Goal: Task Accomplishment & Management: Manage account settings

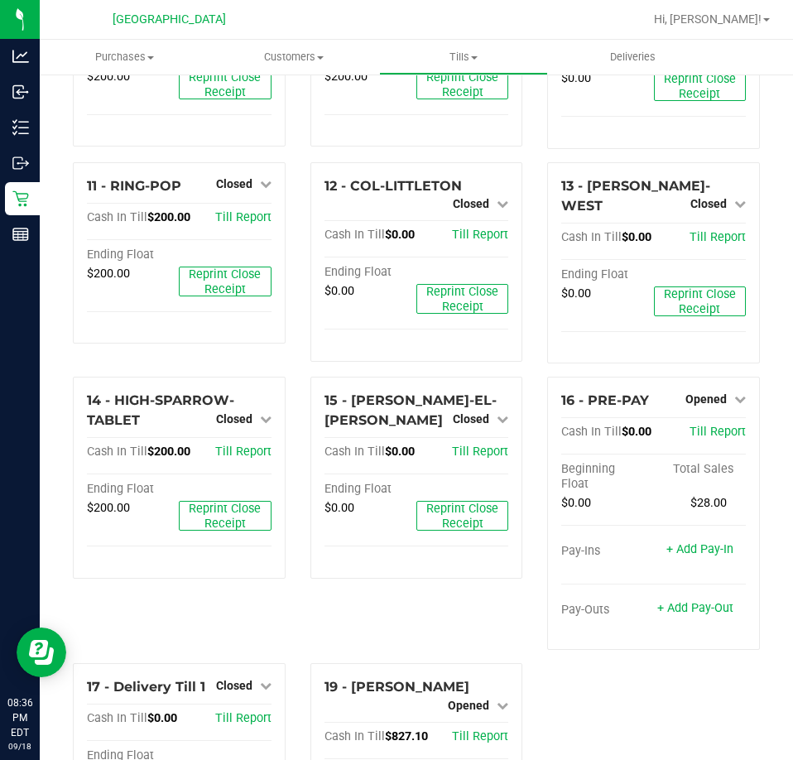
scroll to position [977, 0]
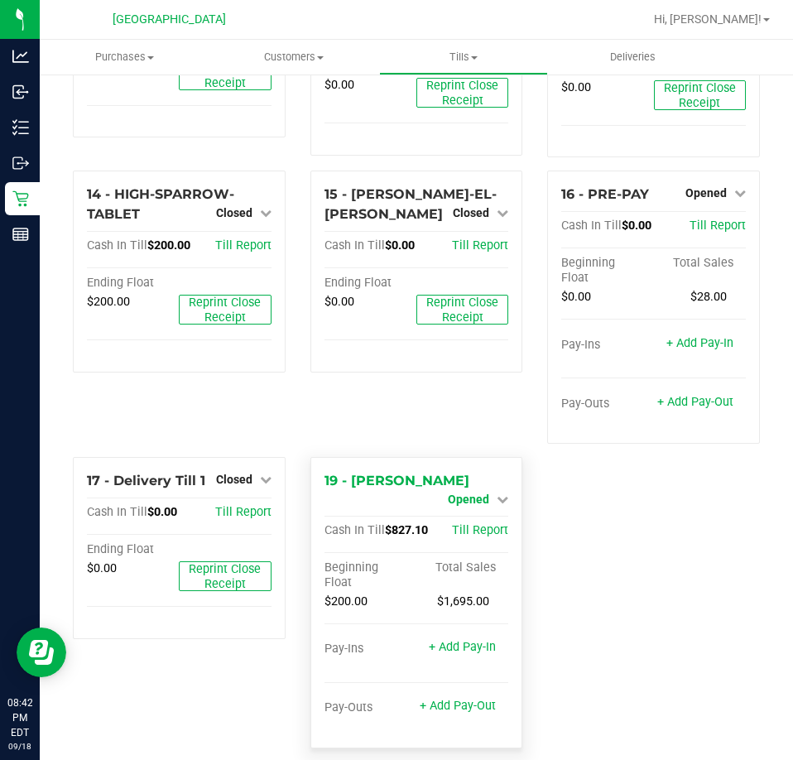
click at [480, 492] on span "Opened" at bounding box center [468, 498] width 41 height 13
click at [481, 506] on link "Close Till" at bounding box center [471, 512] width 45 height 13
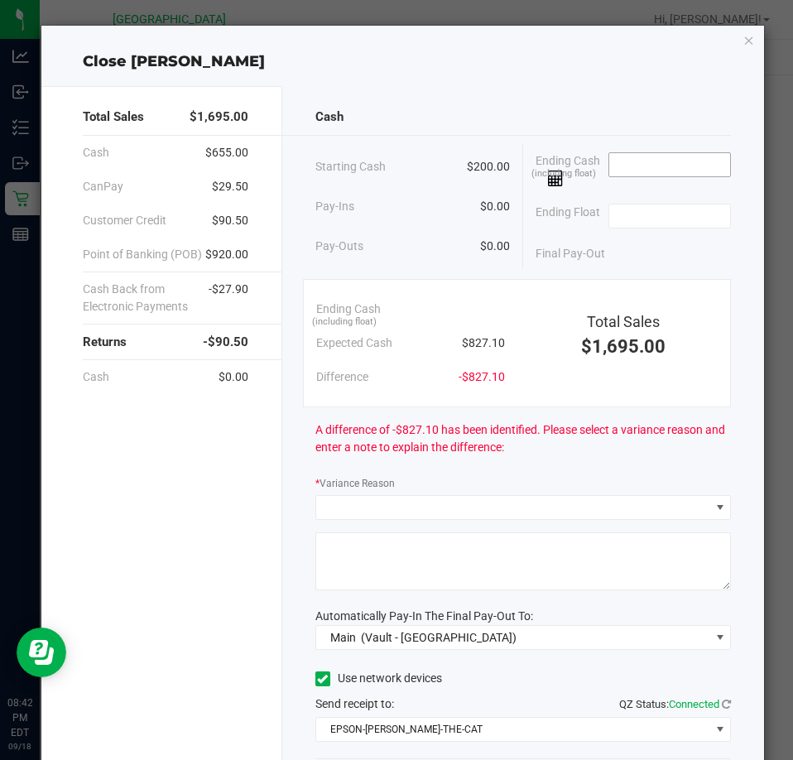
click at [653, 156] on input at bounding box center [670, 164] width 122 height 23
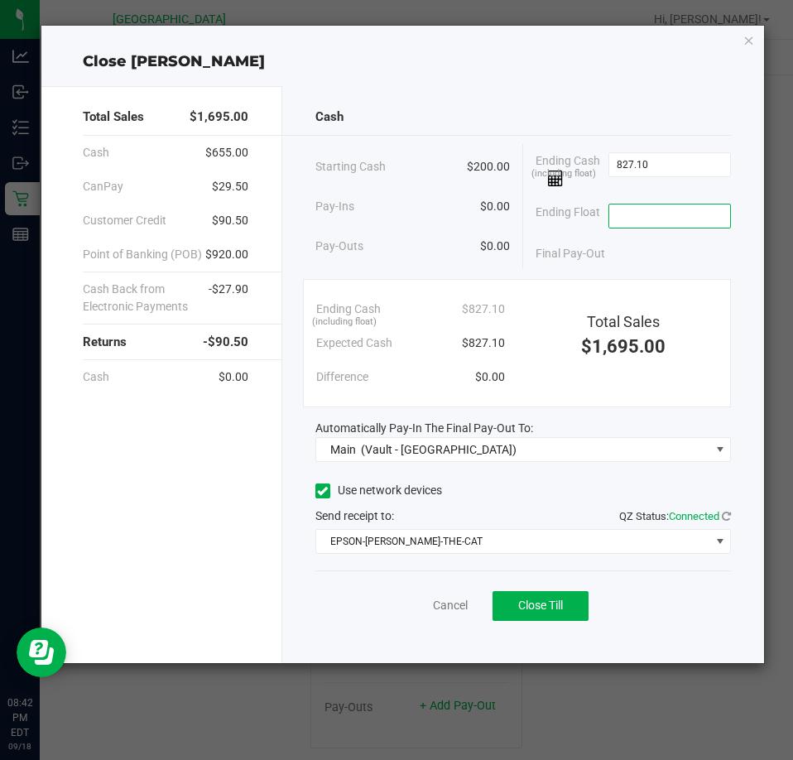
type input "$827.10"
click at [660, 218] on input at bounding box center [670, 215] width 122 height 23
type input "$200.00"
click at [462, 609] on link "Cancel" at bounding box center [450, 605] width 35 height 17
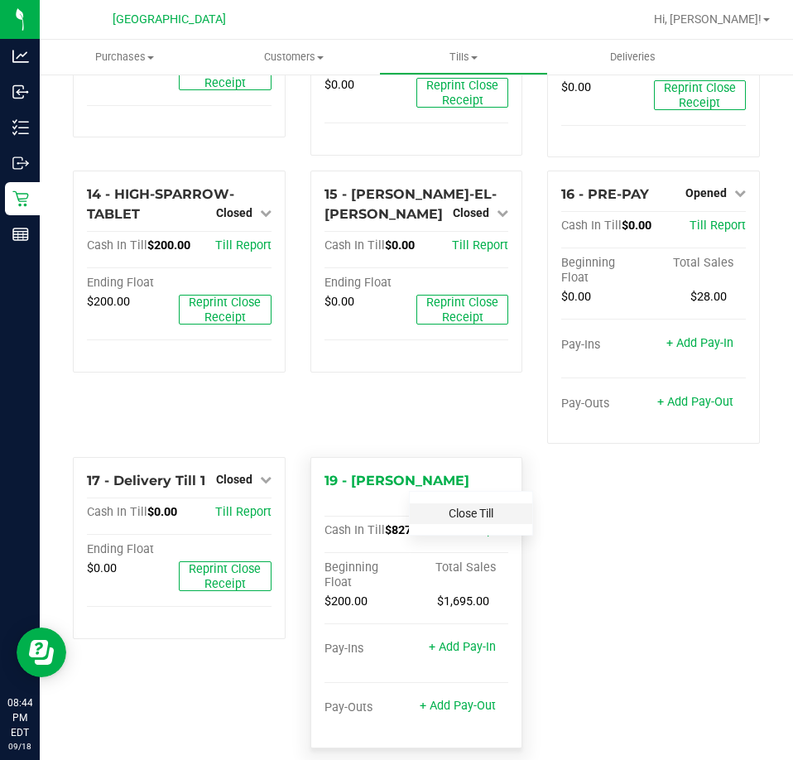
click at [473, 506] on link "Close Till" at bounding box center [471, 512] width 45 height 13
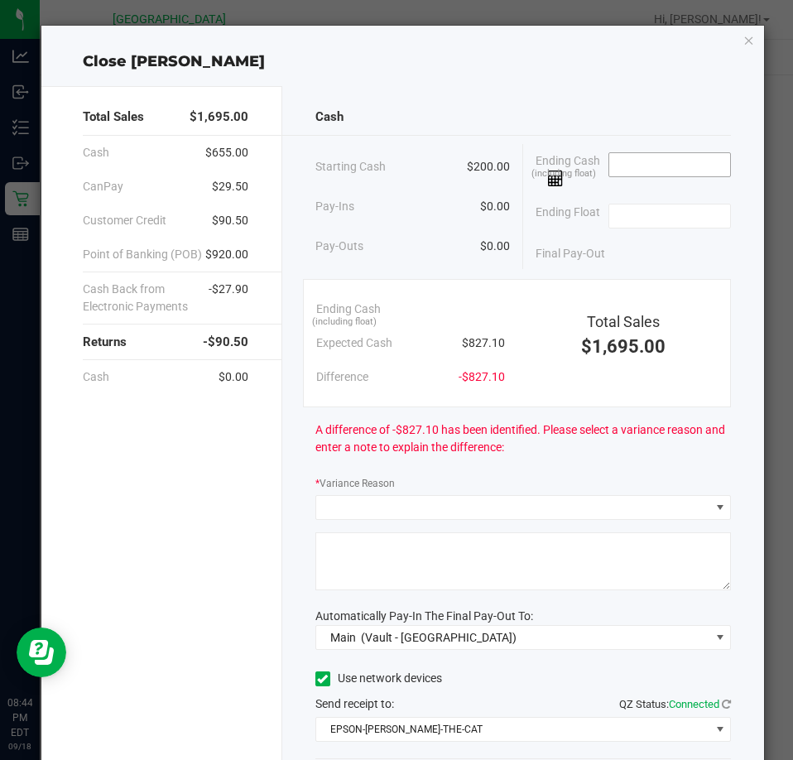
click at [657, 157] on input at bounding box center [670, 164] width 122 height 23
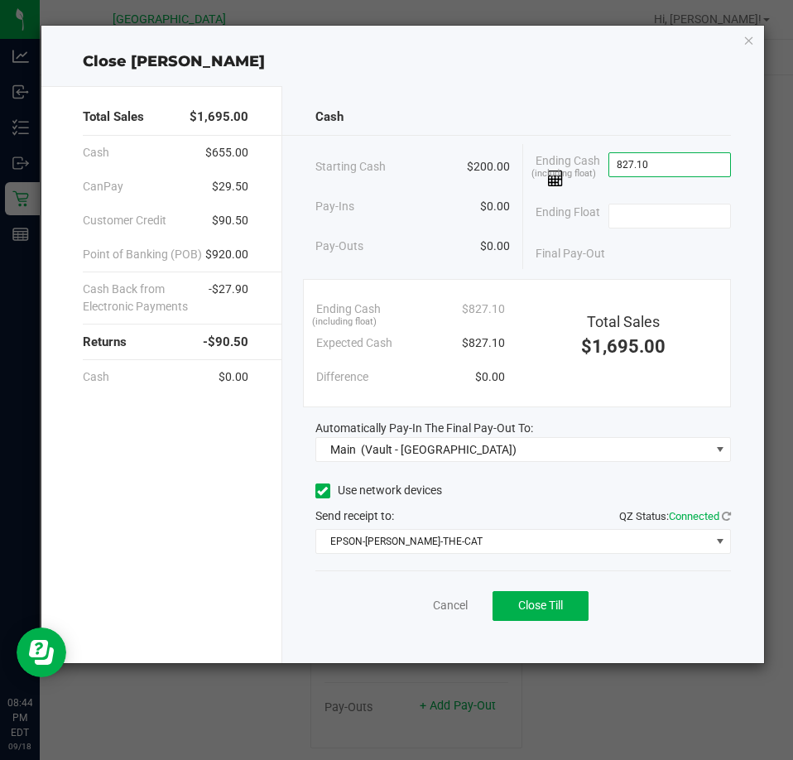
type input "$827.10"
click at [703, 202] on div "Ending Float" at bounding box center [632, 215] width 195 height 41
click at [679, 233] on div "Ending Float" at bounding box center [632, 215] width 195 height 41
click at [684, 223] on input at bounding box center [670, 215] width 122 height 23
type input "$200.00"
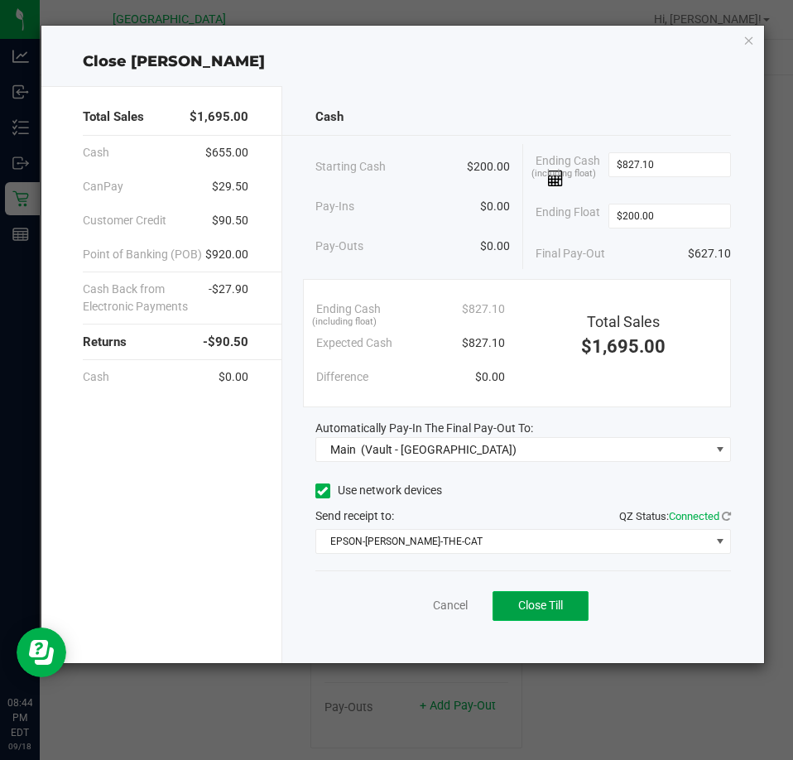
click at [554, 607] on span "Close Till" at bounding box center [540, 604] width 45 height 13
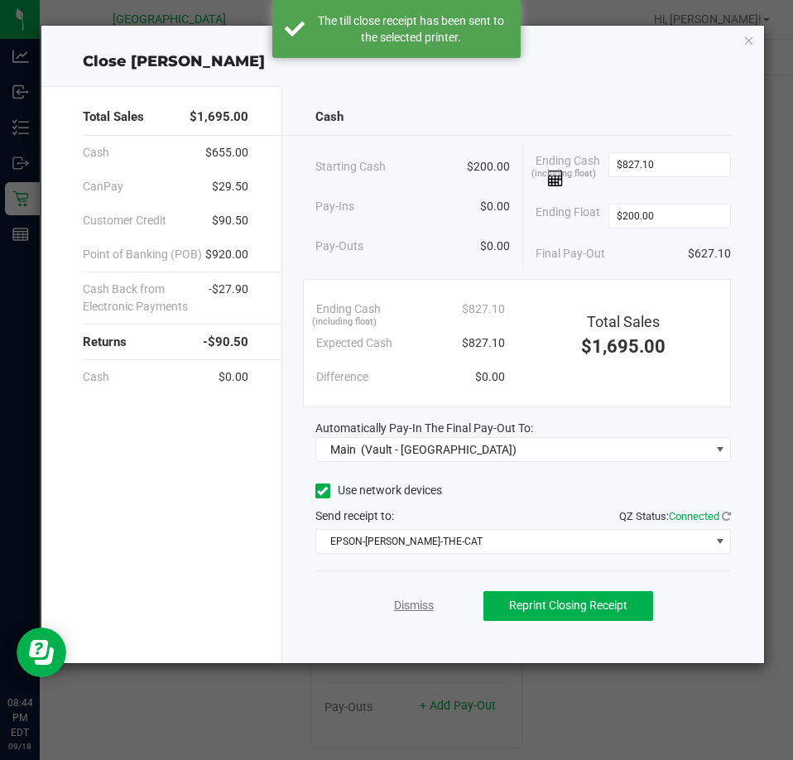
click at [426, 604] on link "Dismiss" at bounding box center [414, 605] width 40 height 17
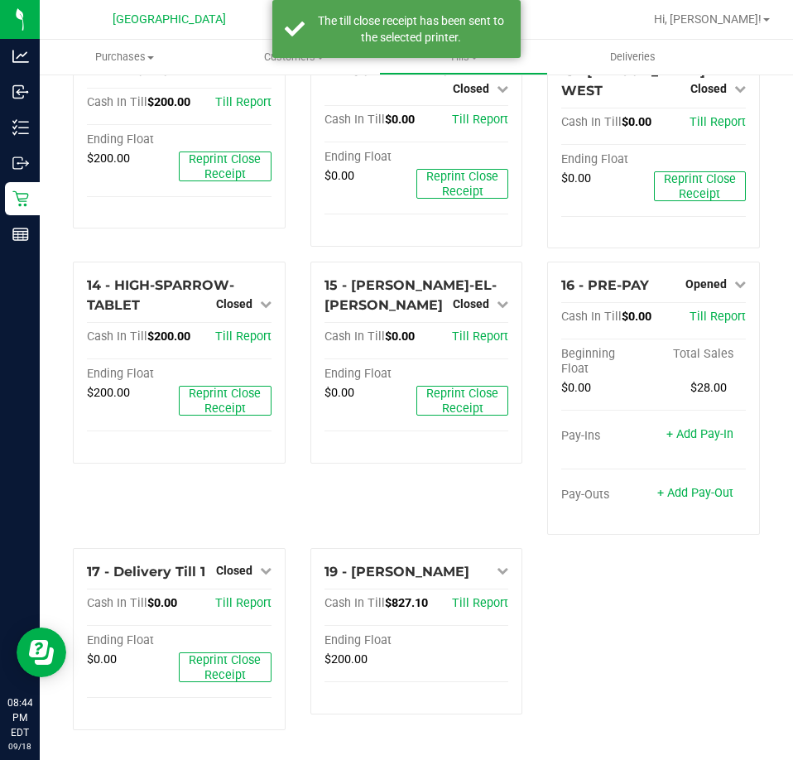
scroll to position [867, 0]
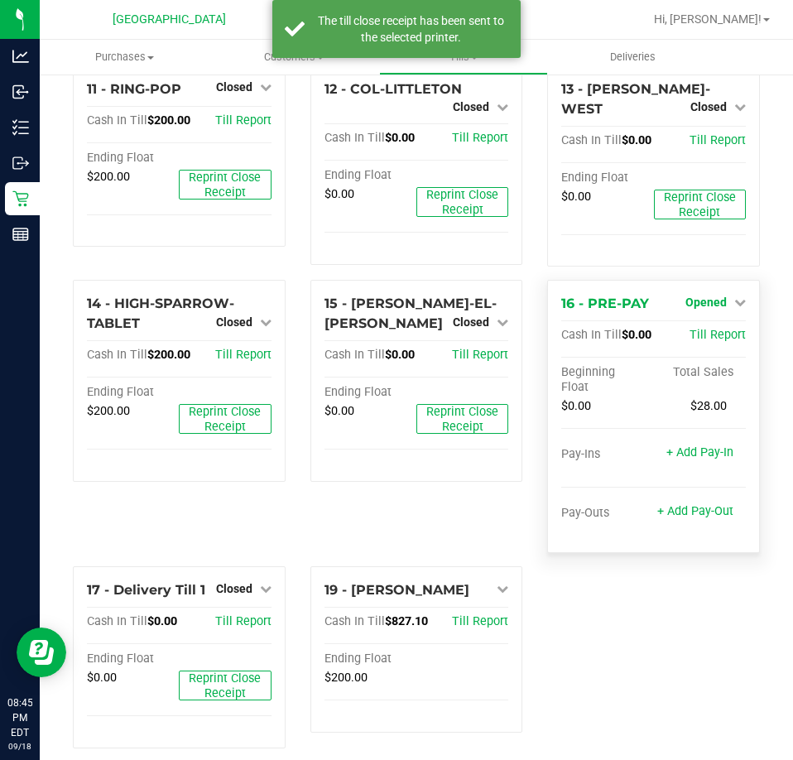
click at [713, 283] on div "16 - PRE-PAY Opened Close Till Cash In Till $0.00 Till Report Beginning Float T…" at bounding box center [653, 416] width 213 height 273
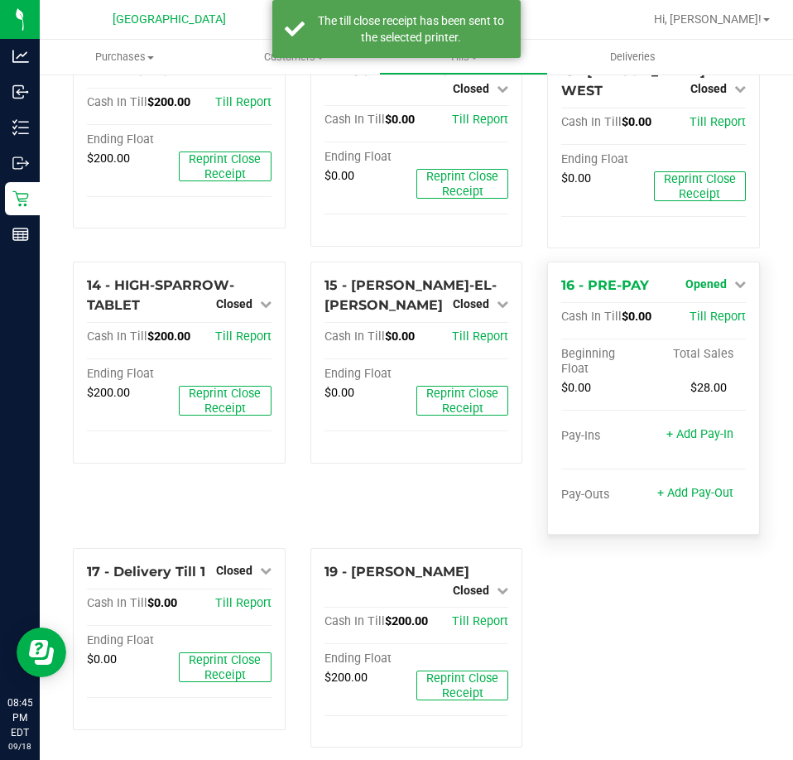
click at [698, 277] on span "Opened" at bounding box center [705, 283] width 41 height 13
click at [692, 311] on link "Close Till" at bounding box center [707, 317] width 45 height 13
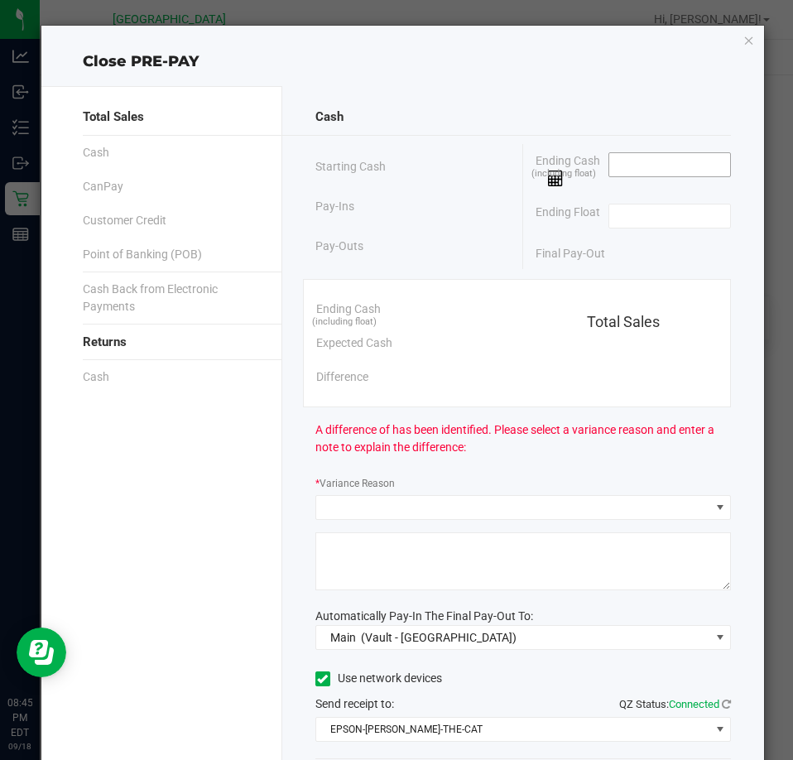
click at [666, 161] on input at bounding box center [670, 164] width 122 height 23
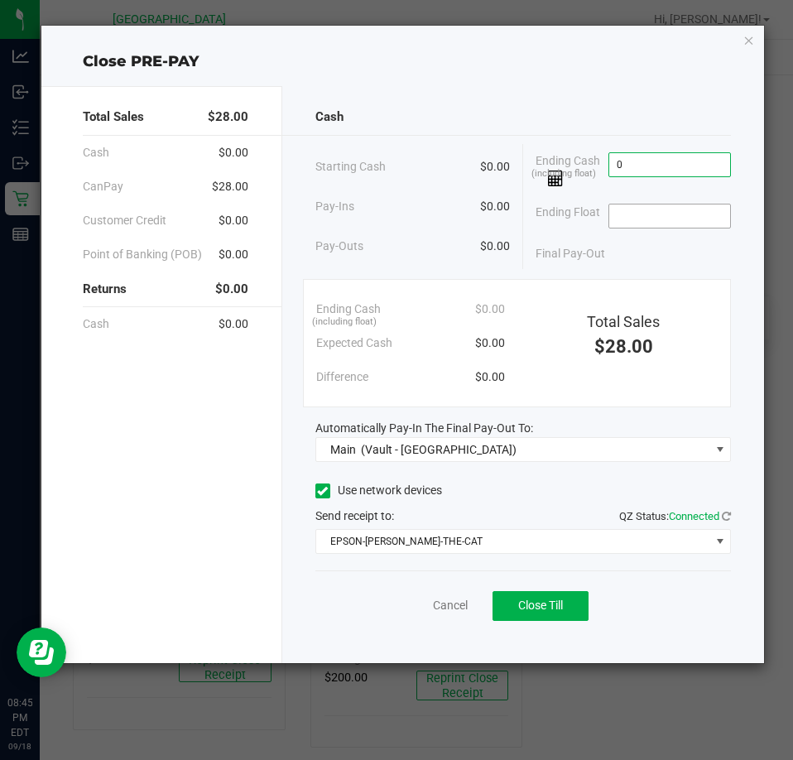
type input "$0.00"
click at [654, 210] on input at bounding box center [670, 215] width 122 height 23
type input "$0.00"
click at [574, 601] on button "Close Till" at bounding box center [540, 606] width 96 height 30
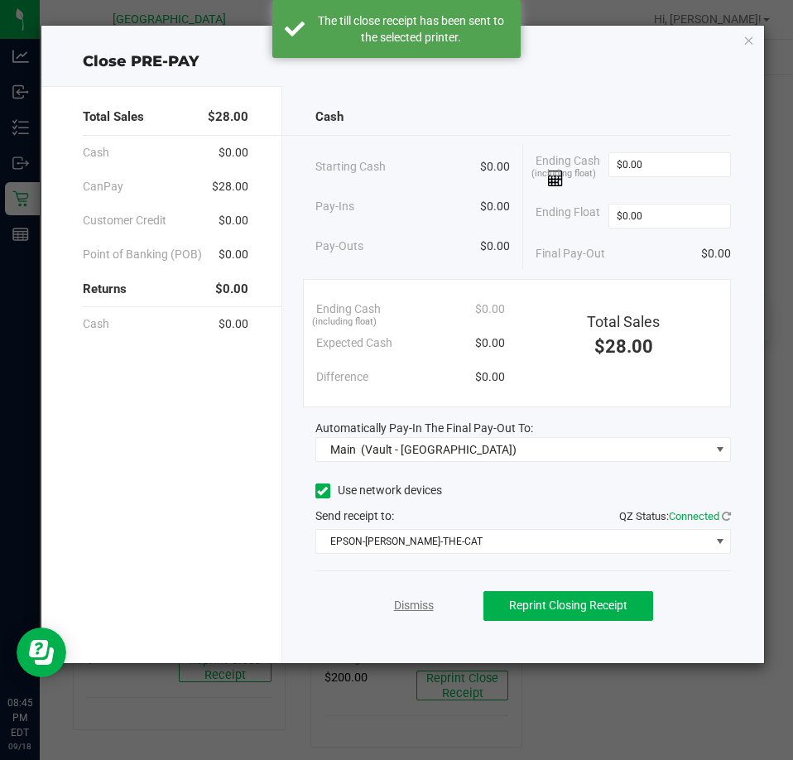
click at [420, 606] on link "Dismiss" at bounding box center [414, 605] width 40 height 17
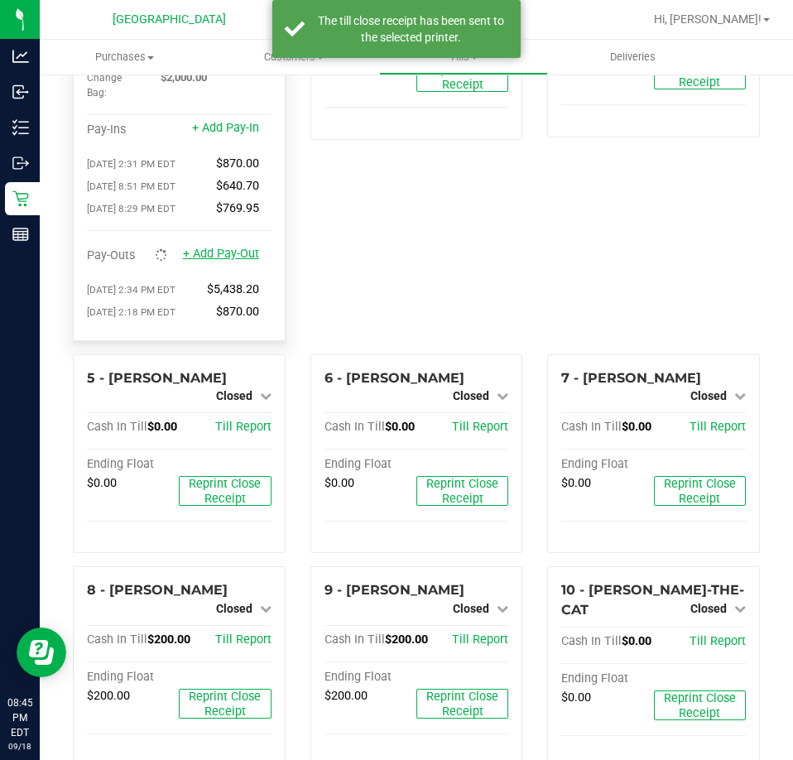
scroll to position [0, 0]
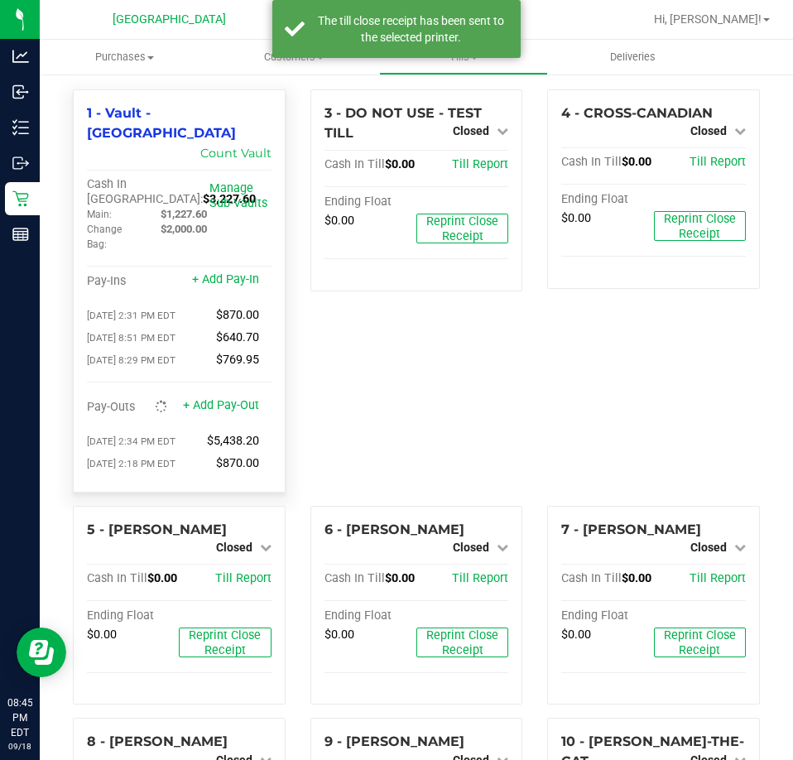
click at [132, 177] on span "Cash In [GEOGRAPHIC_DATA]:" at bounding box center [145, 191] width 116 height 29
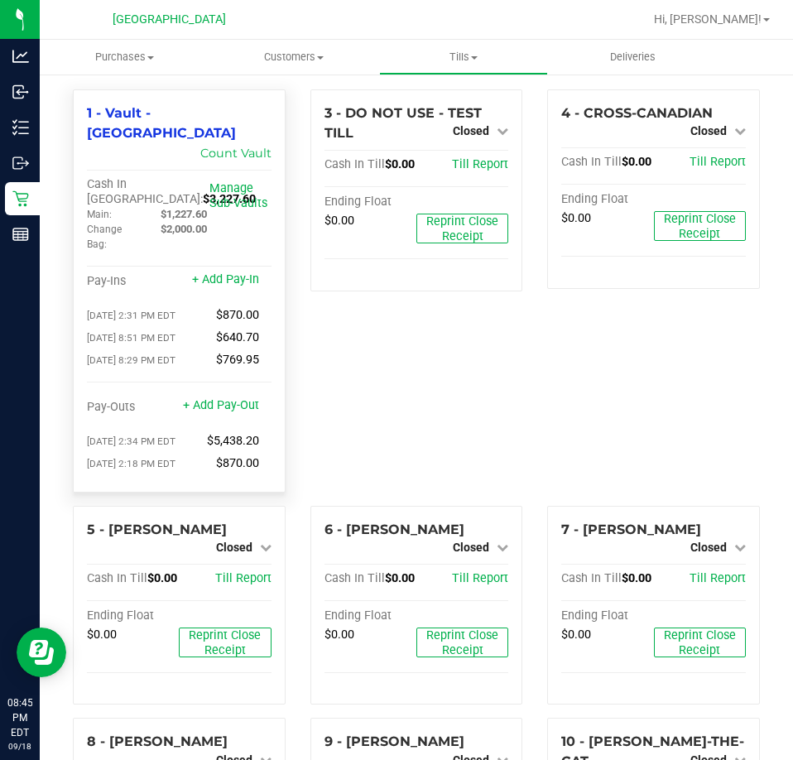
click at [203, 192] on span "$3,227.60" at bounding box center [229, 199] width 53 height 14
copy span "3,227.60"
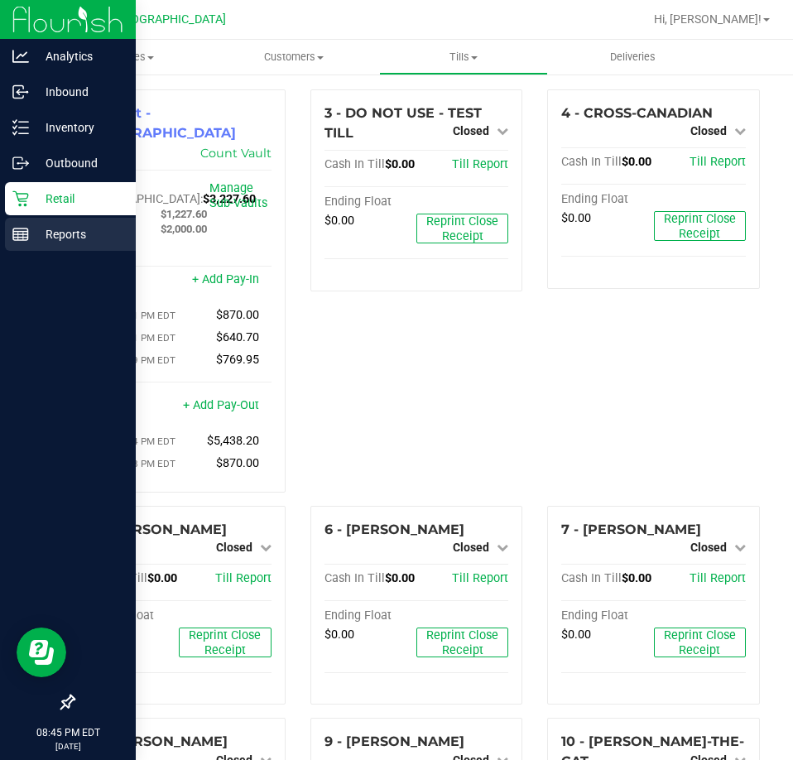
click at [17, 240] on rect at bounding box center [20, 234] width 15 height 12
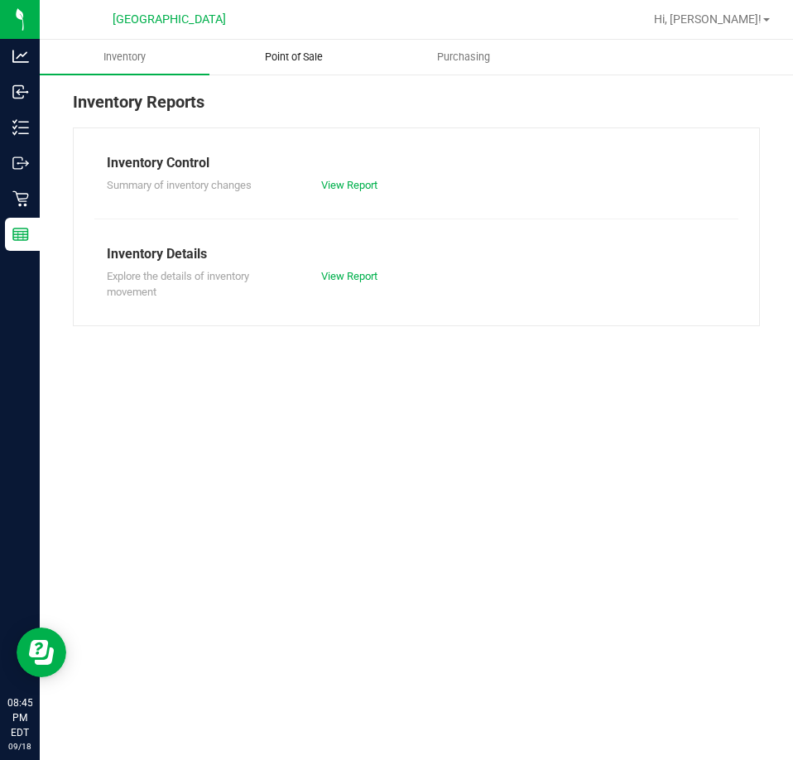
click at [289, 47] on uib-tab-heading "Point of Sale" at bounding box center [294, 57] width 168 height 33
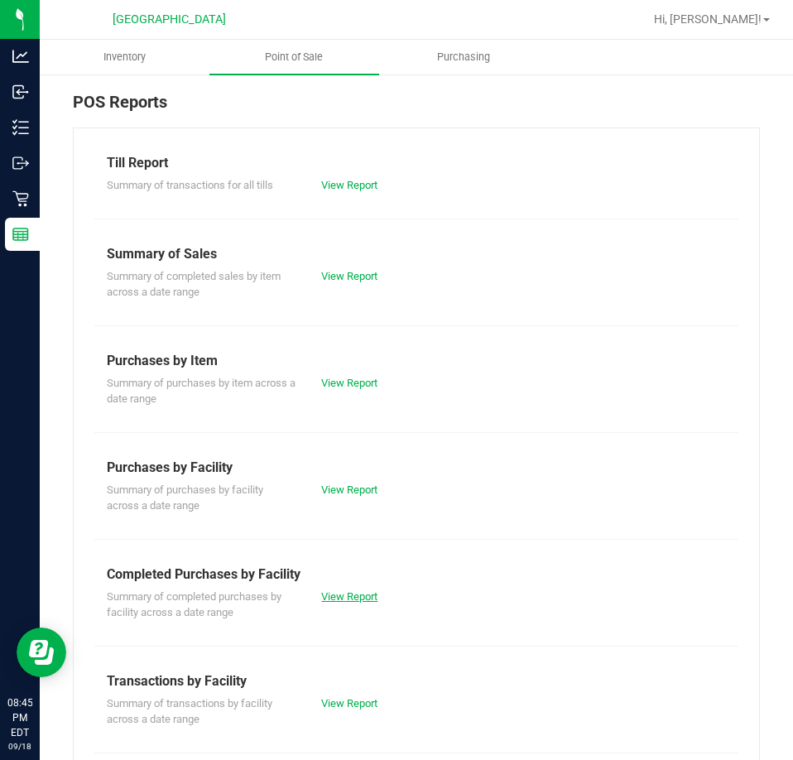
click at [346, 593] on link "View Report" at bounding box center [349, 596] width 56 height 12
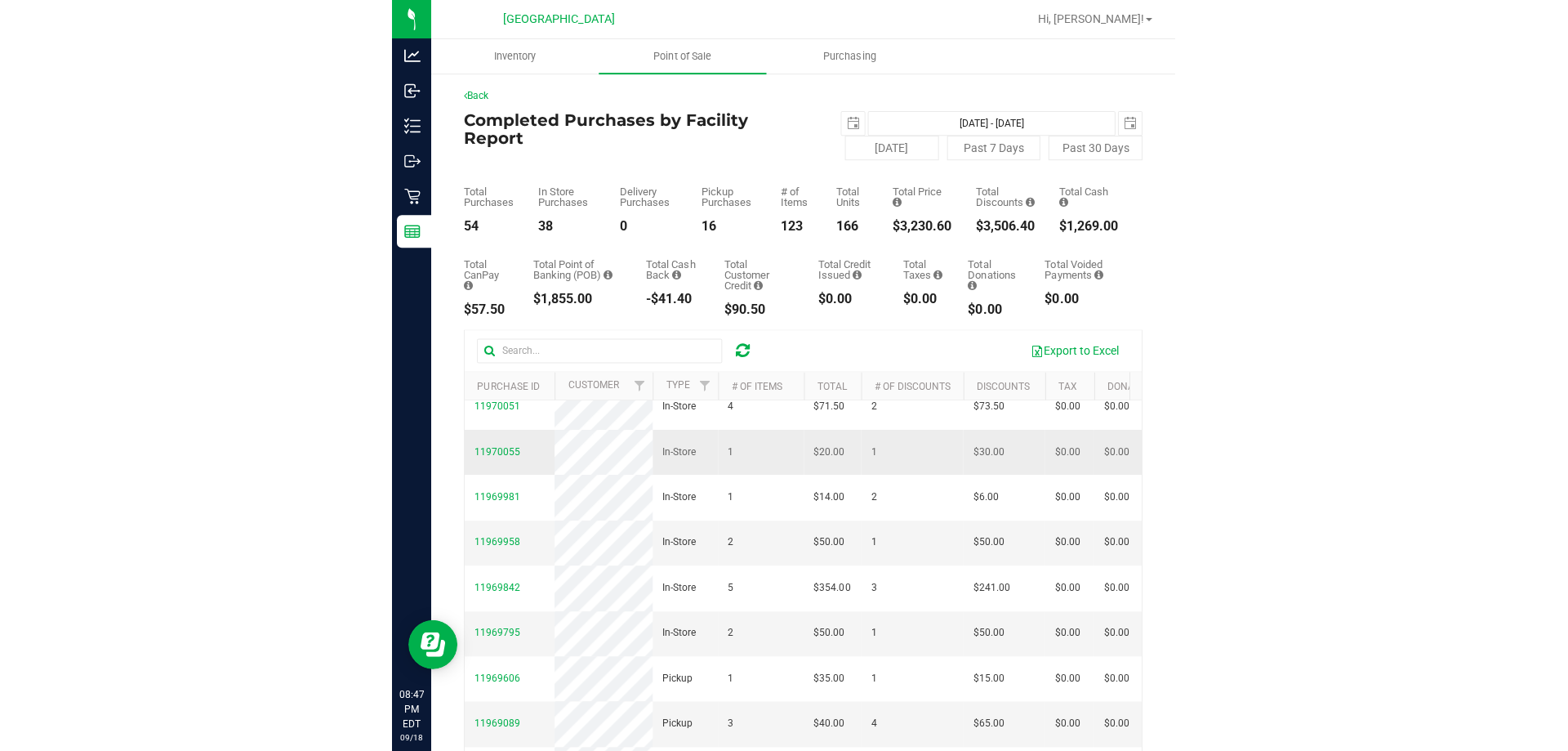
scroll to position [817, 0]
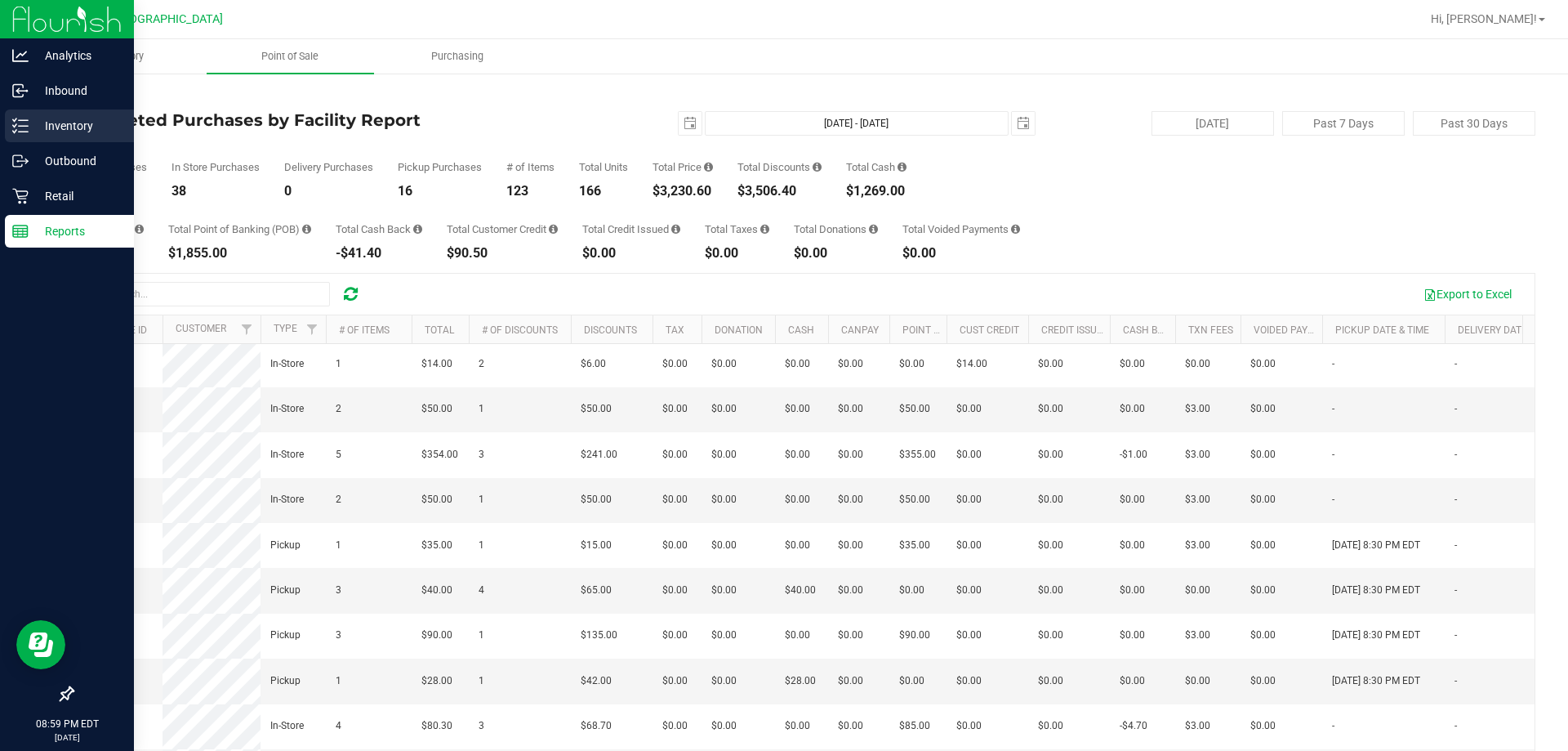
click at [29, 120] on p "Inventory" at bounding box center [77, 126] width 98 height 20
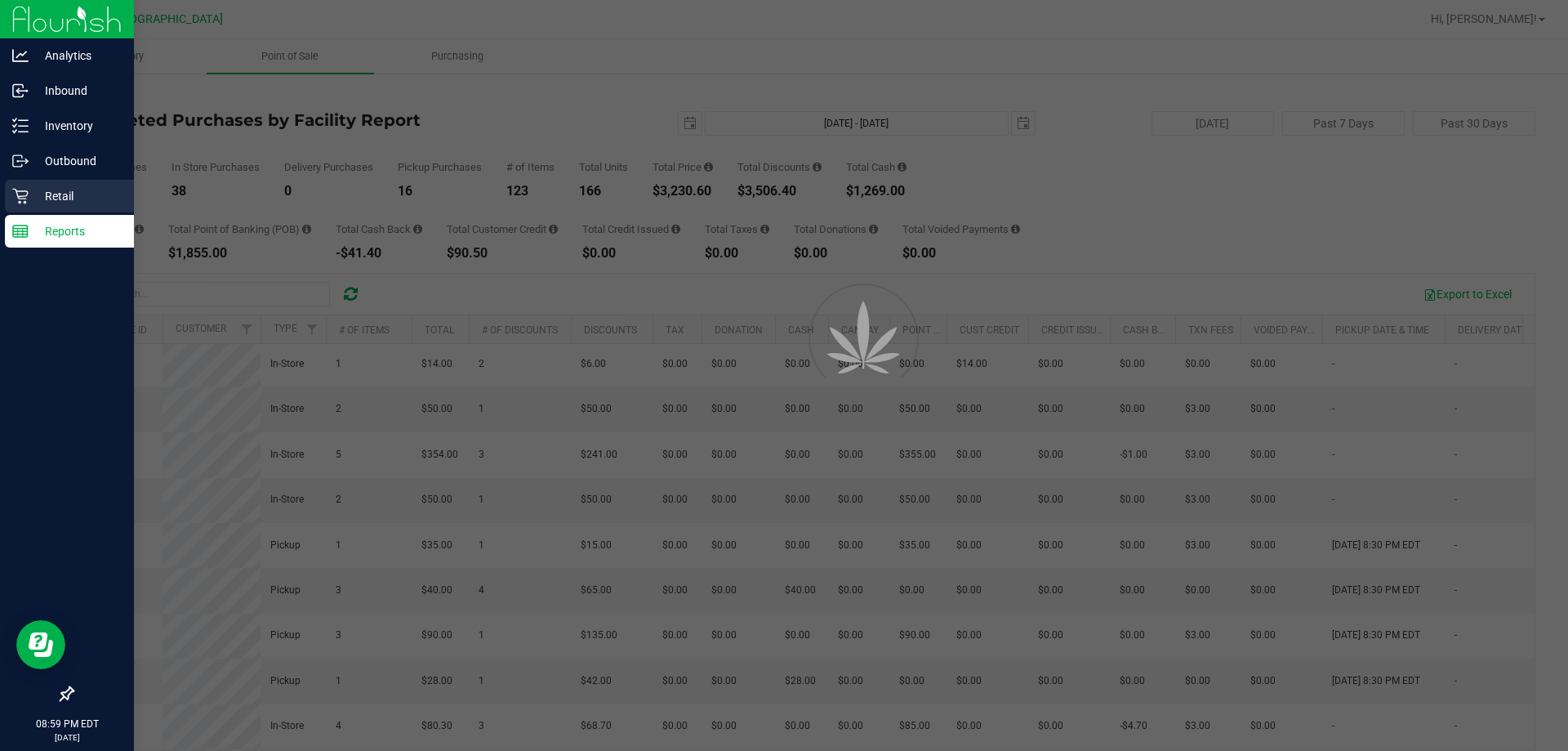
click at [64, 194] on p "Retail" at bounding box center [77, 196] width 98 height 20
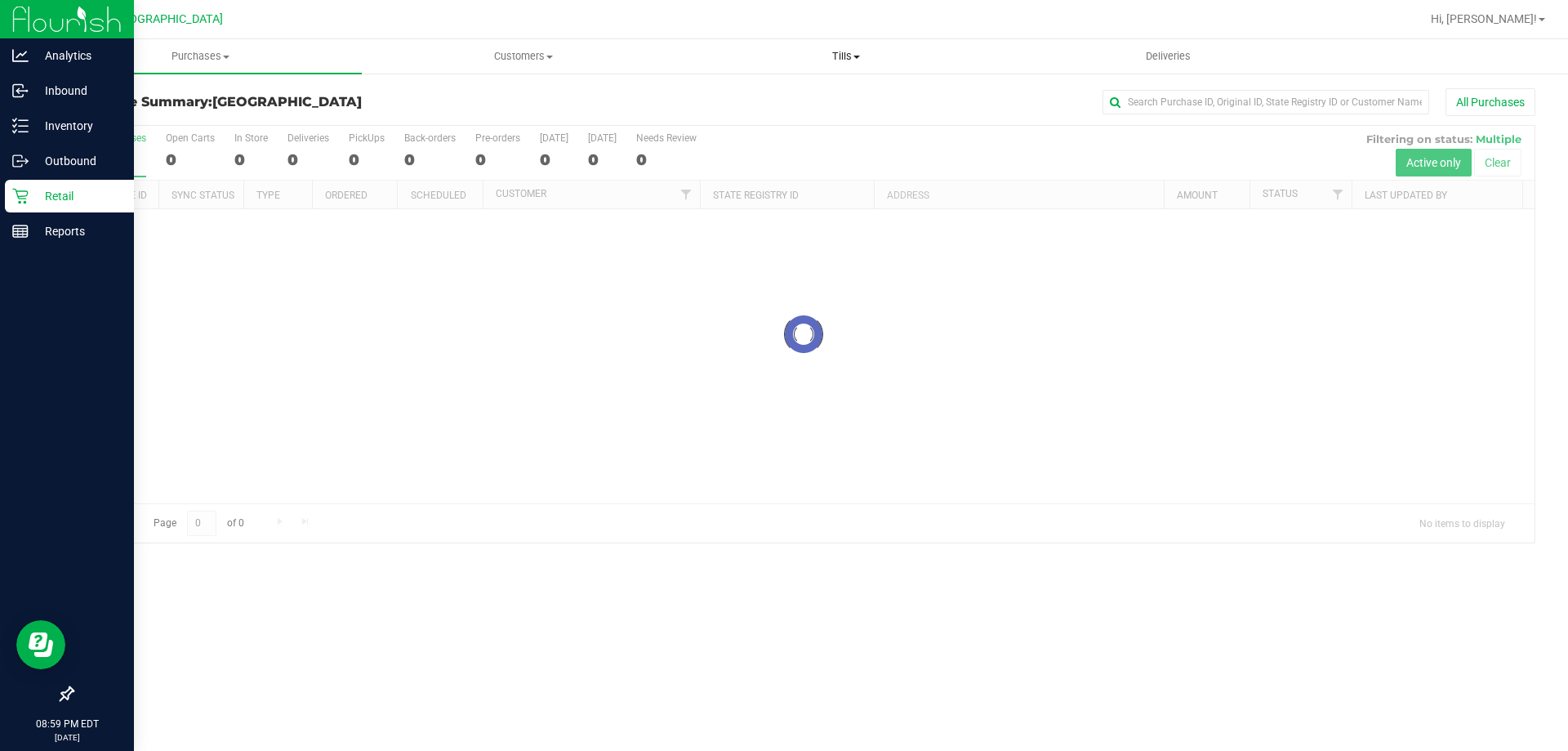
click at [782, 54] on span "Tills" at bounding box center [845, 56] width 321 height 15
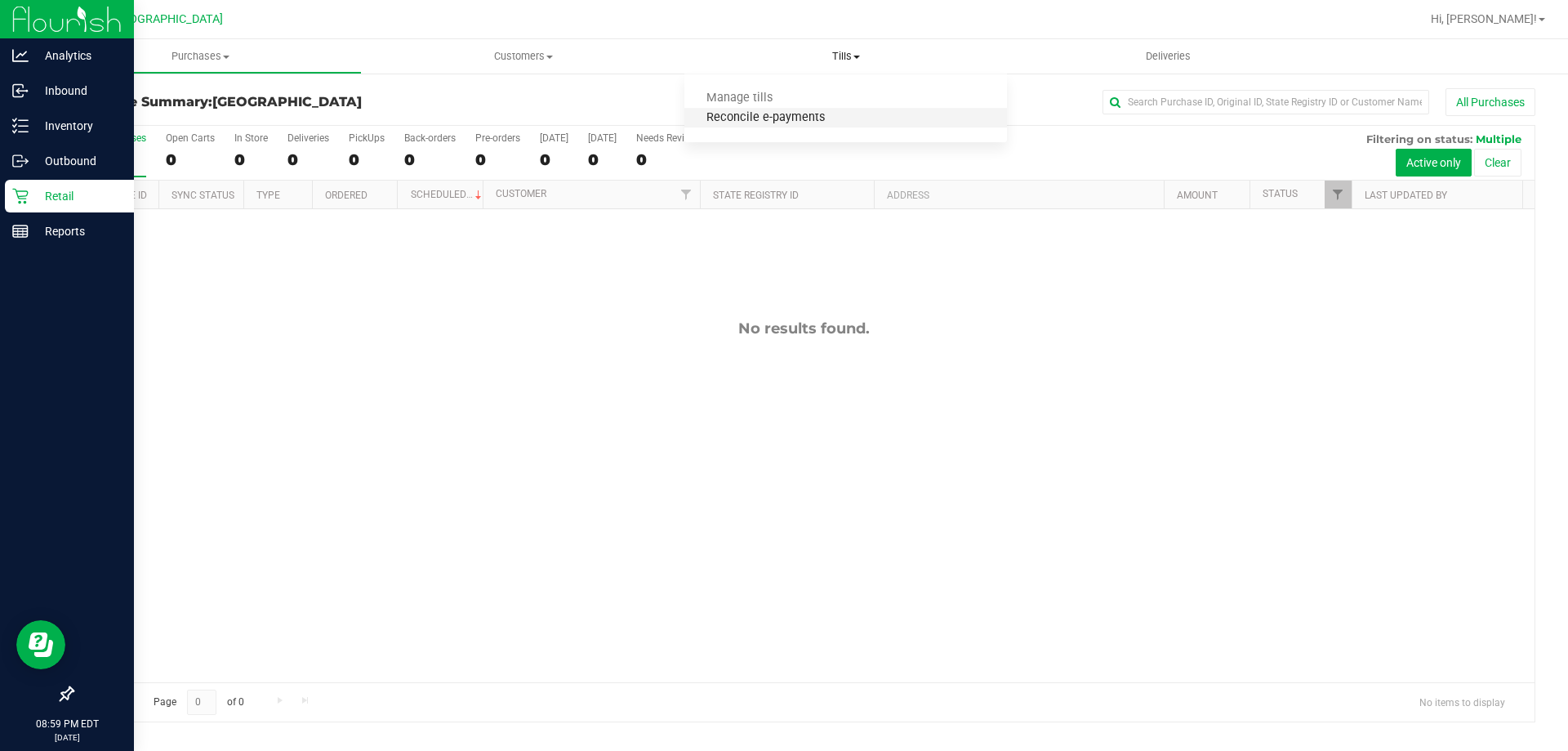
click at [762, 115] on span "Reconcile e-payments" at bounding box center [766, 118] width 163 height 14
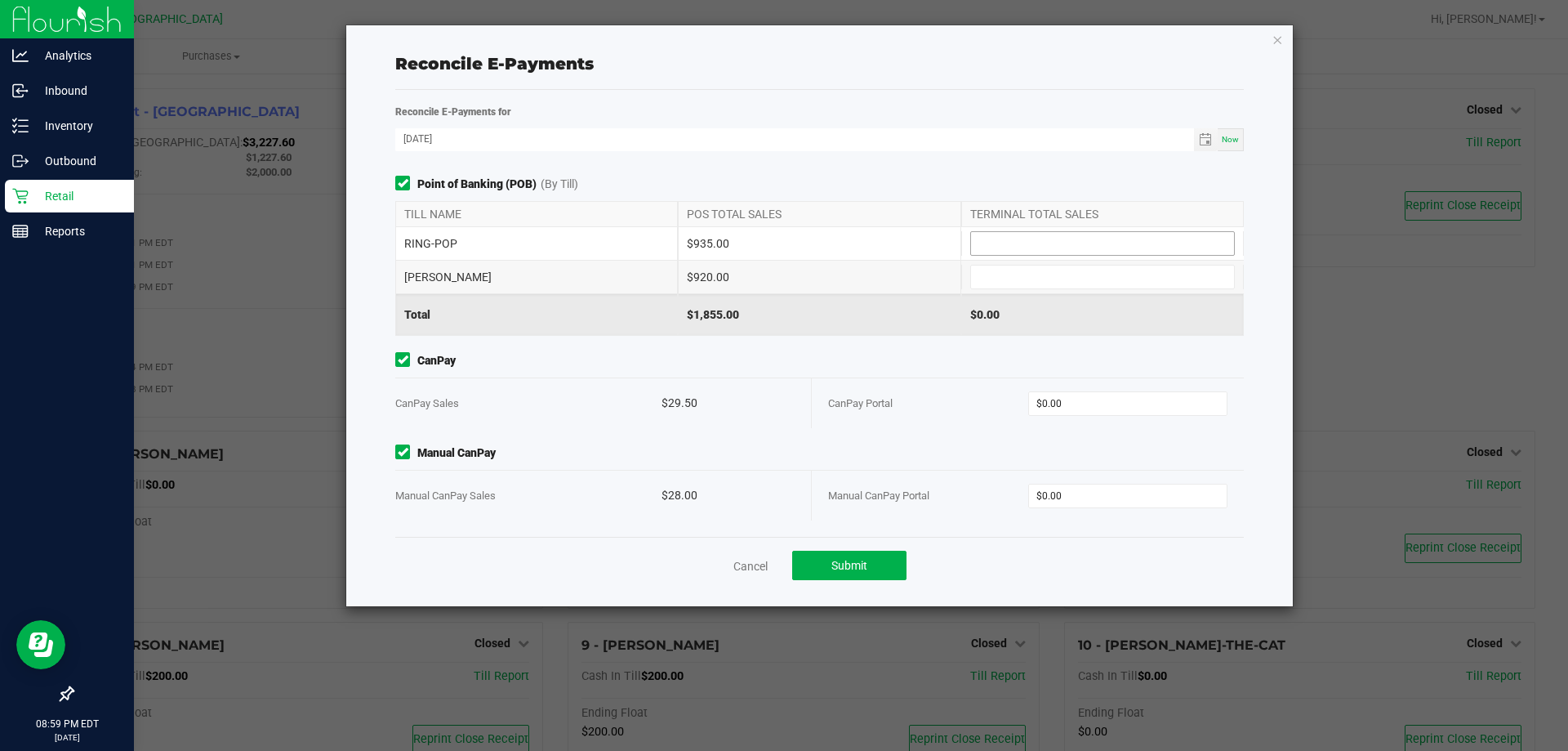
click at [782, 244] on input at bounding box center [1102, 243] width 262 height 23
type input "$935.00"
click at [782, 281] on input at bounding box center [1102, 276] width 262 height 23
type input "$920.00"
click at [782, 392] on input "0" at bounding box center [1128, 403] width 198 height 23
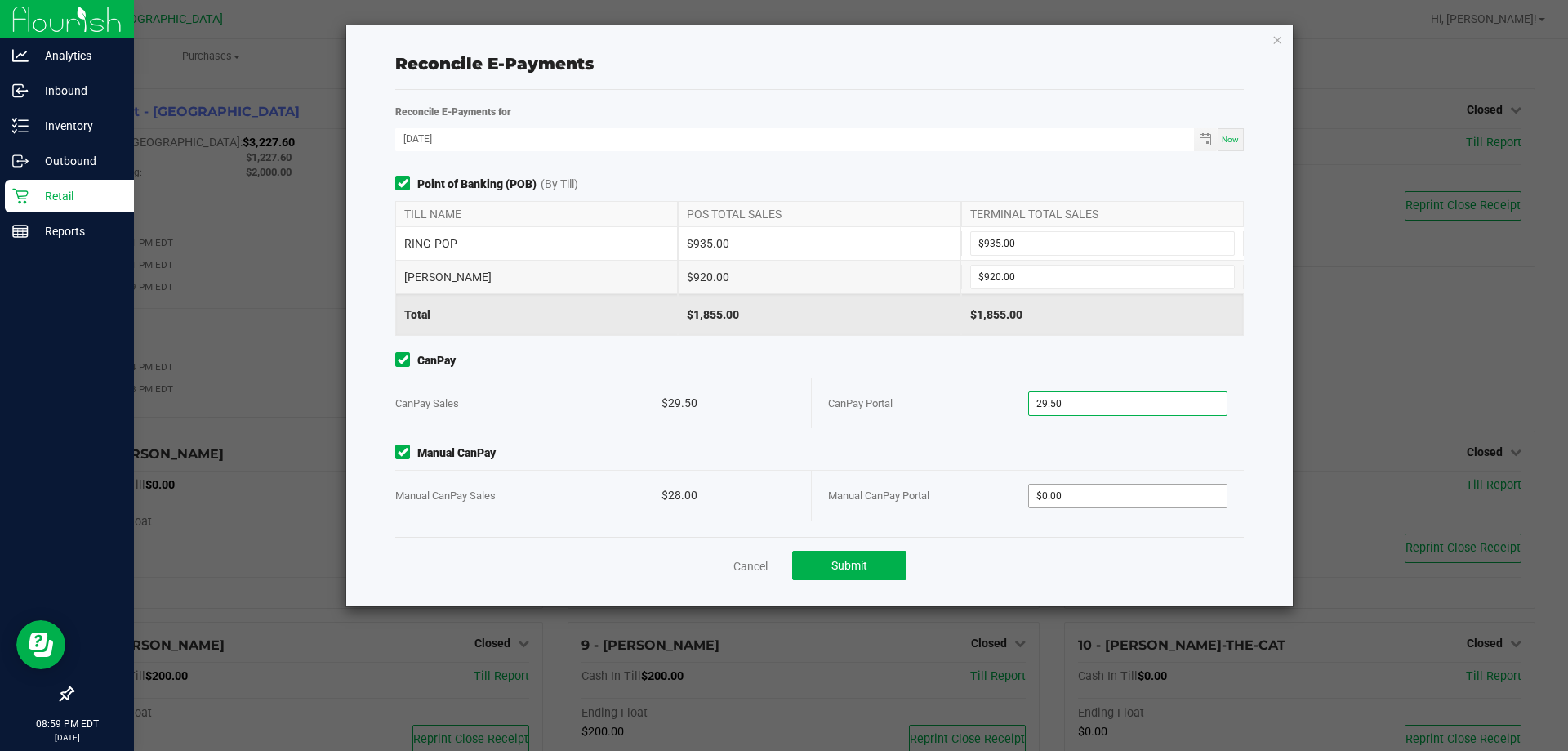
type input "$29.50"
click at [782, 504] on input "0" at bounding box center [1128, 495] width 198 height 23
type input "$28.00"
click at [782, 568] on button "Submit" at bounding box center [850, 565] width 114 height 30
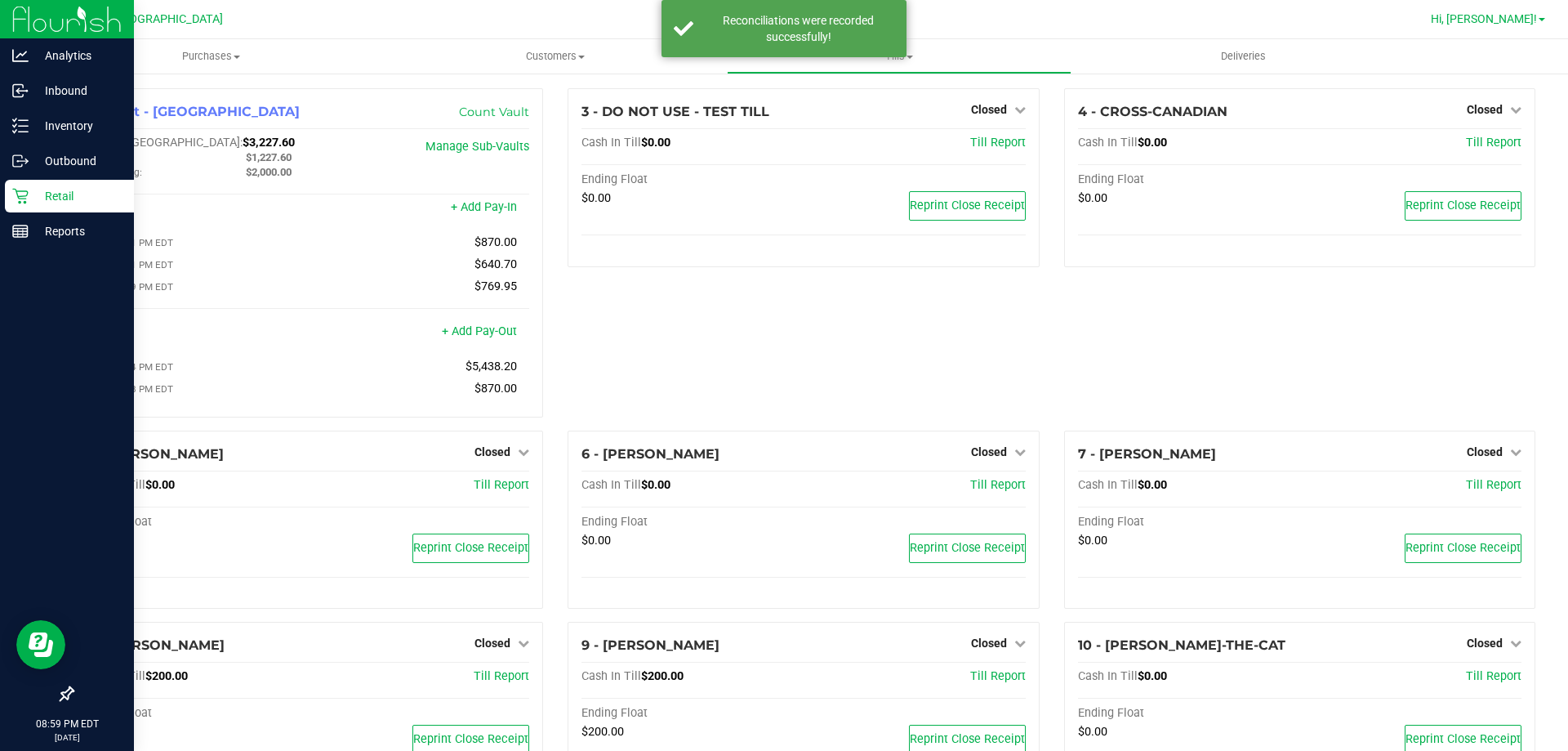
click at [782, 21] on link "Hi, [PERSON_NAME]!" at bounding box center [1487, 19] width 127 height 17
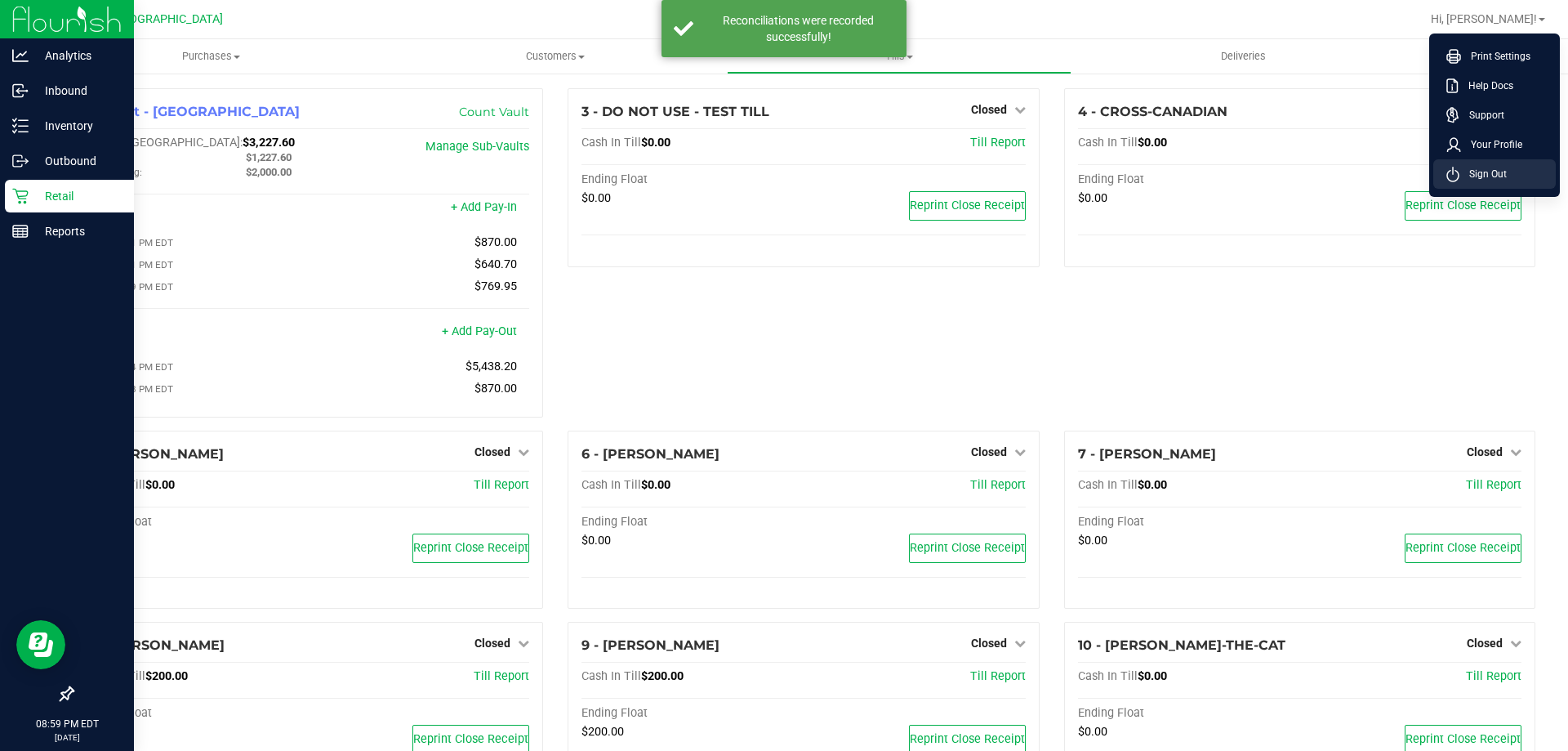
click at [782, 167] on span "Sign Out" at bounding box center [1483, 174] width 47 height 17
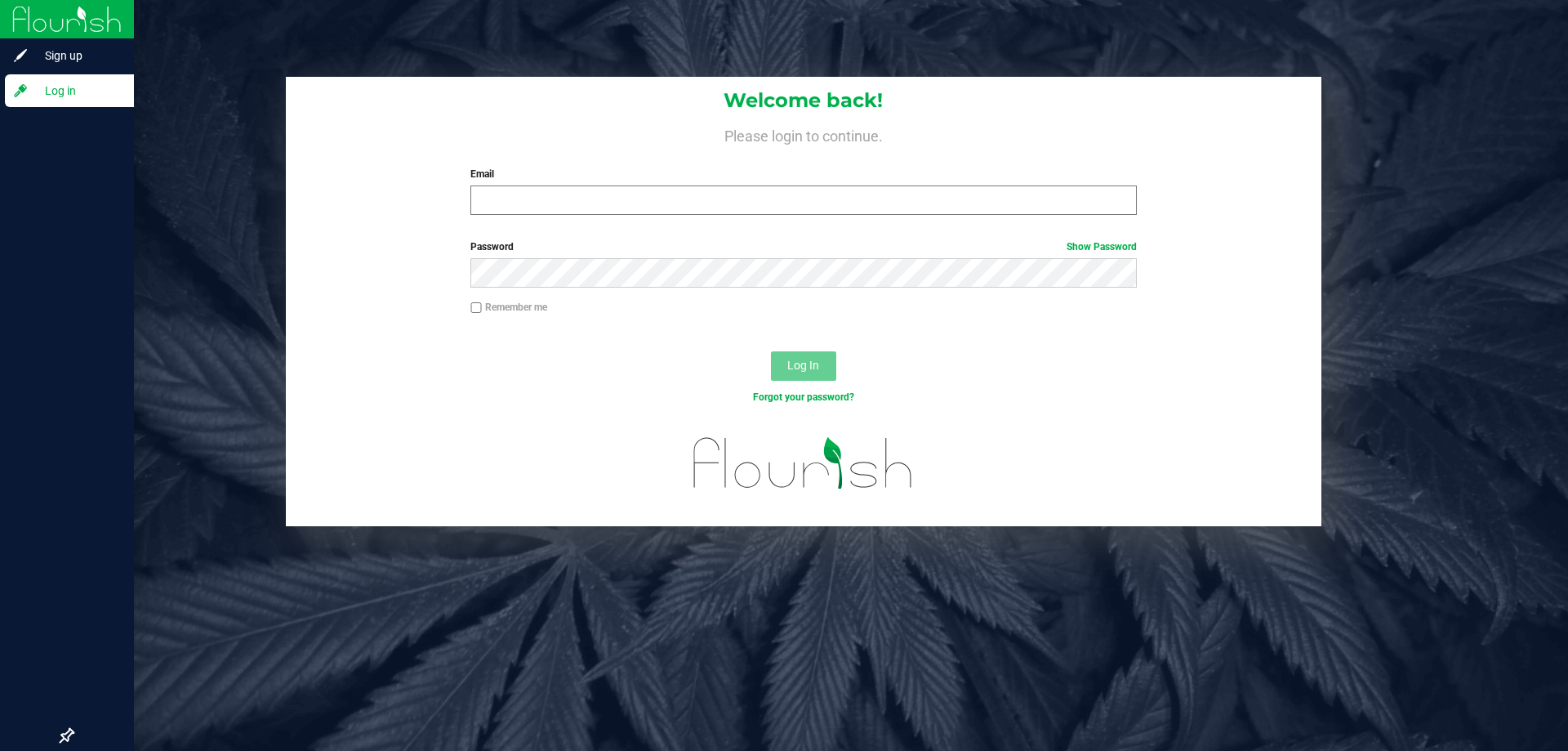
drag, startPoint x: 934, startPoint y: 176, endPoint x: 918, endPoint y: 204, distance: 32.2
click at [782, 175] on label "Email" at bounding box center [803, 174] width 665 height 15
click at [782, 186] on input "Email" at bounding box center [803, 200] width 665 height 30
click at [782, 198] on input "Email" at bounding box center [803, 200] width 665 height 30
click at [782, 198] on input "[EMAIL_ADDRESS][DOMAIN_NAME]" at bounding box center [803, 200] width 665 height 30
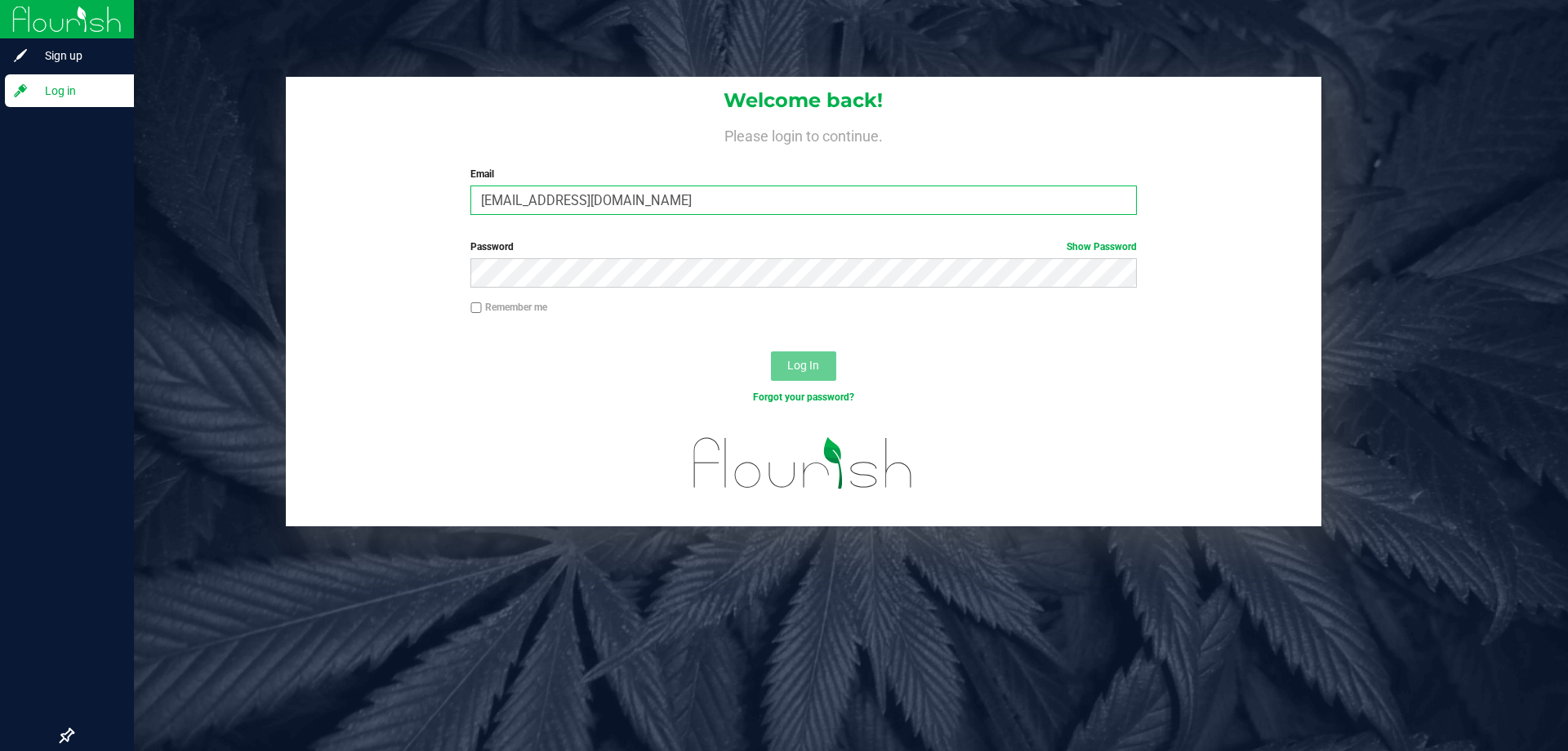
type input "[EMAIL_ADDRESS][DOMAIN_NAME]"
click at [771, 351] on button "Log In" at bounding box center [803, 366] width 65 height 30
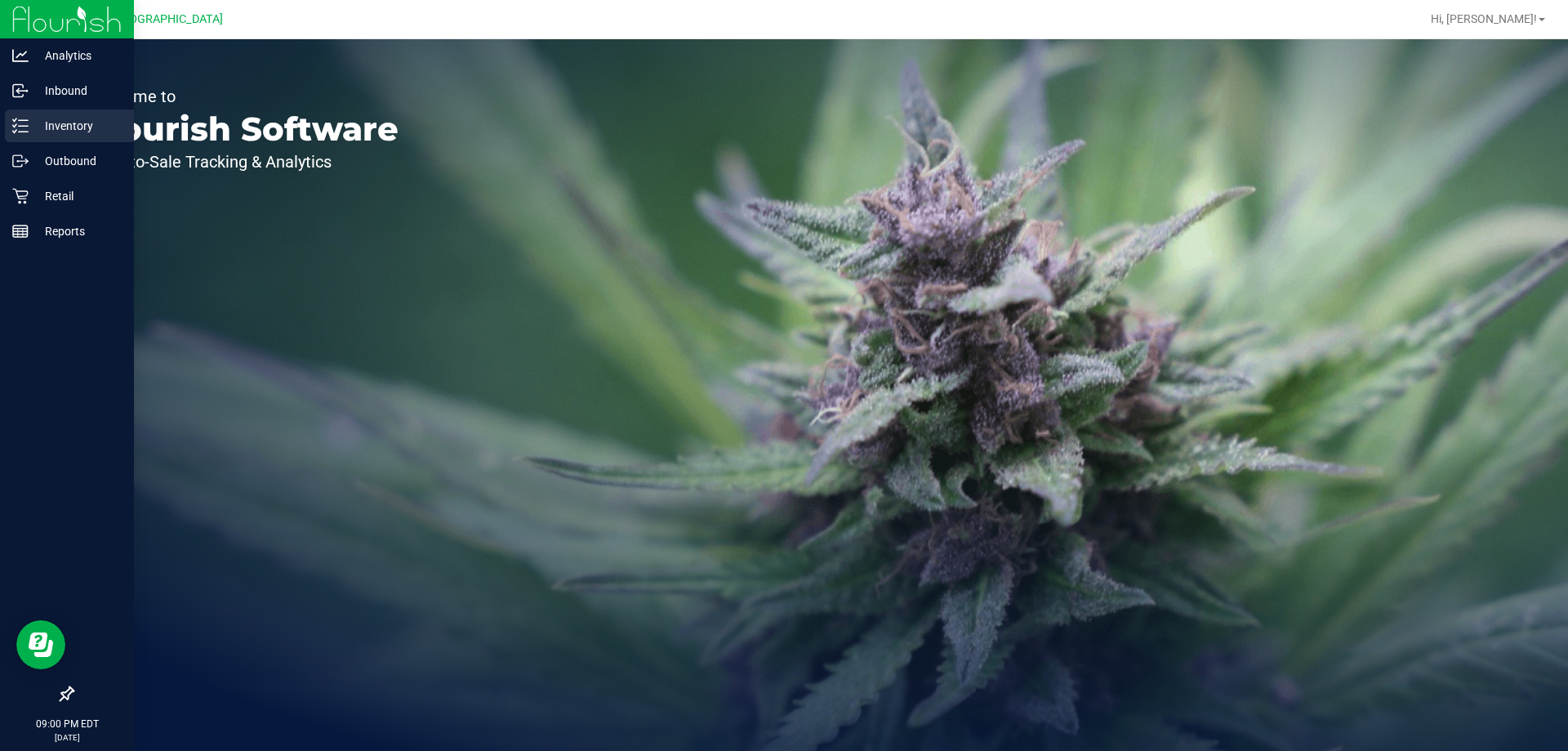
click at [62, 118] on p "Inventory" at bounding box center [77, 126] width 98 height 20
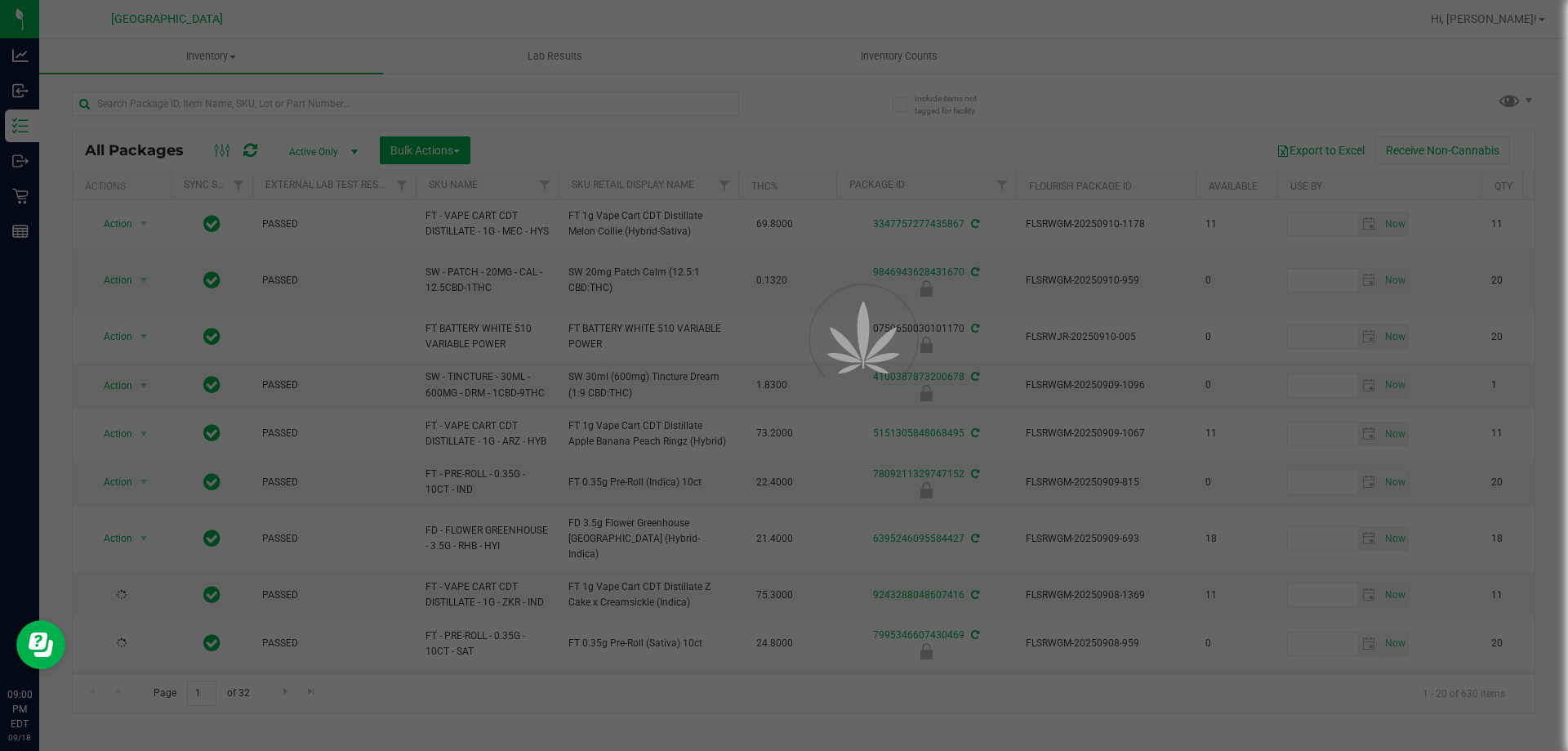
click at [782, 60] on div at bounding box center [784, 375] width 1568 height 751
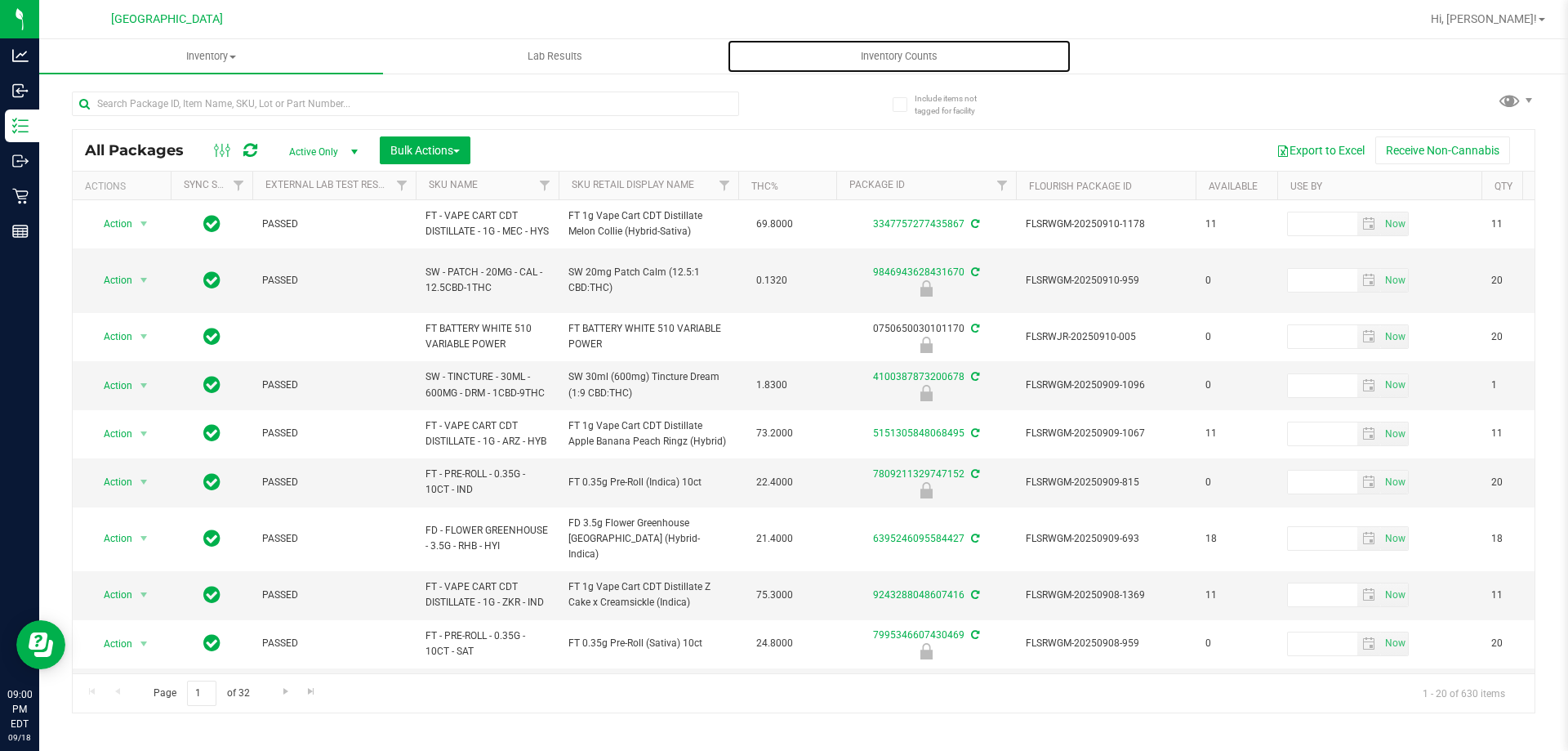
click at [782, 60] on span "Inventory Counts" at bounding box center [899, 56] width 120 height 15
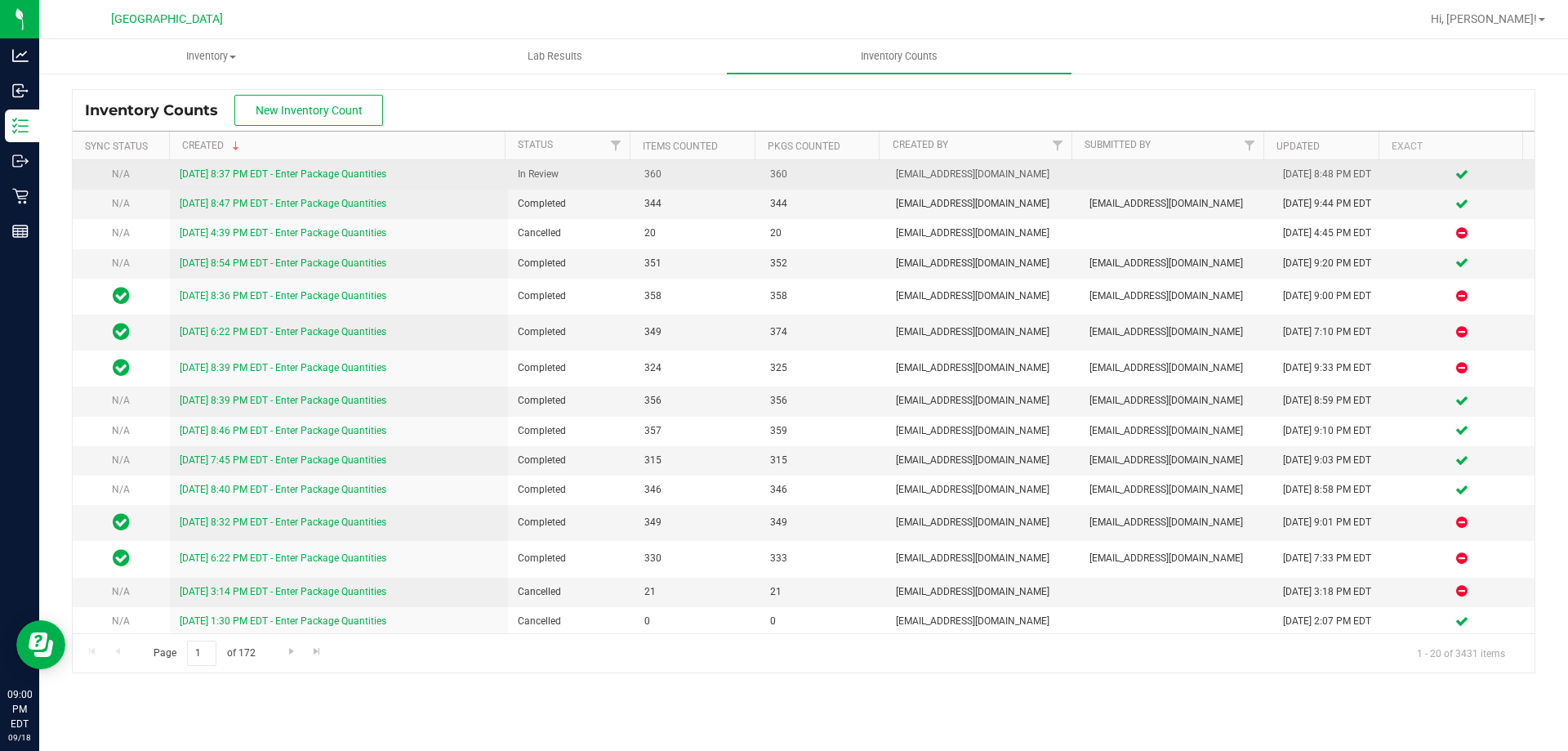
click at [343, 175] on link "[DATE] 8:37 PM EDT - Enter Package Quantities" at bounding box center [282, 174] width 206 height 12
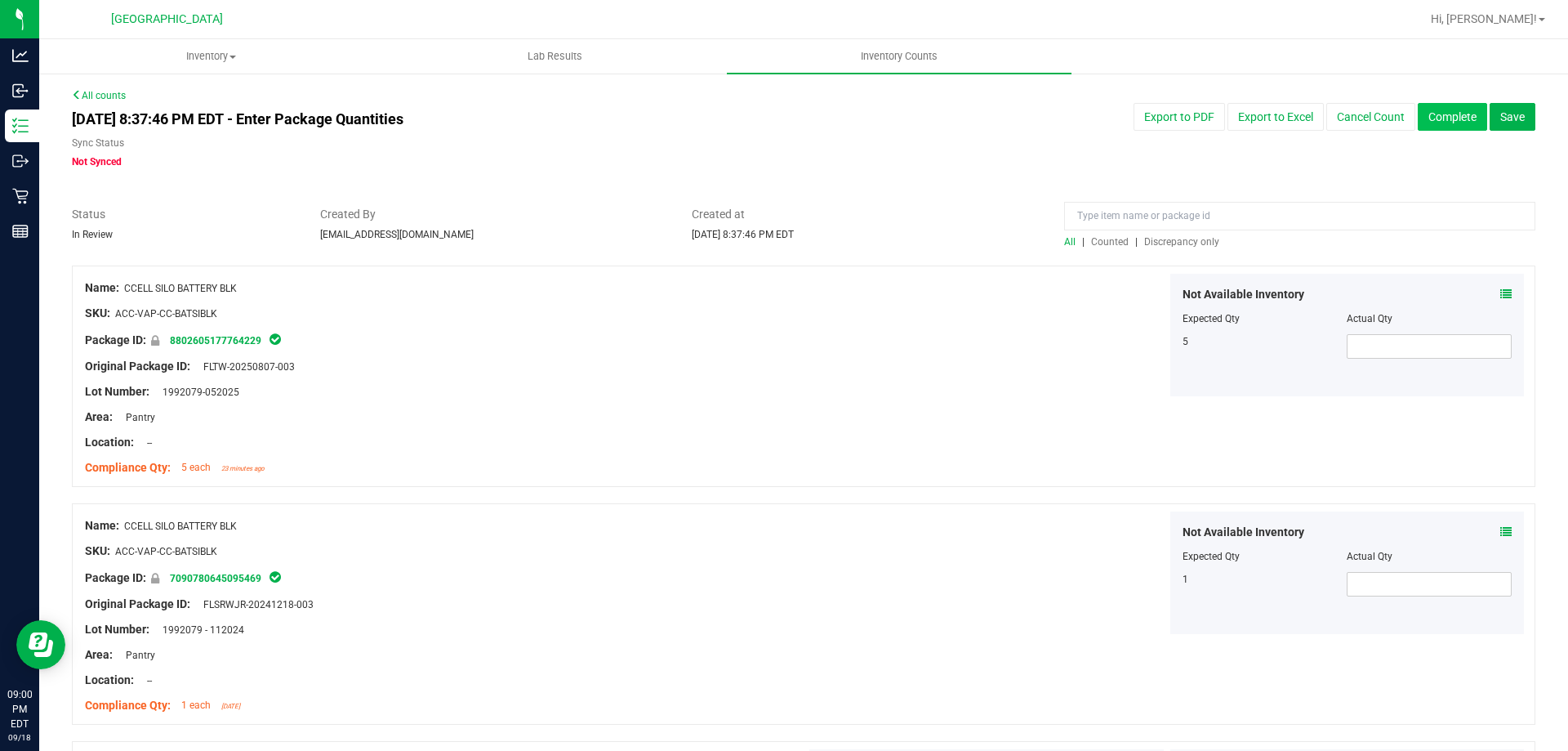
click at [782, 120] on button "Complete" at bounding box center [1453, 116] width 69 height 28
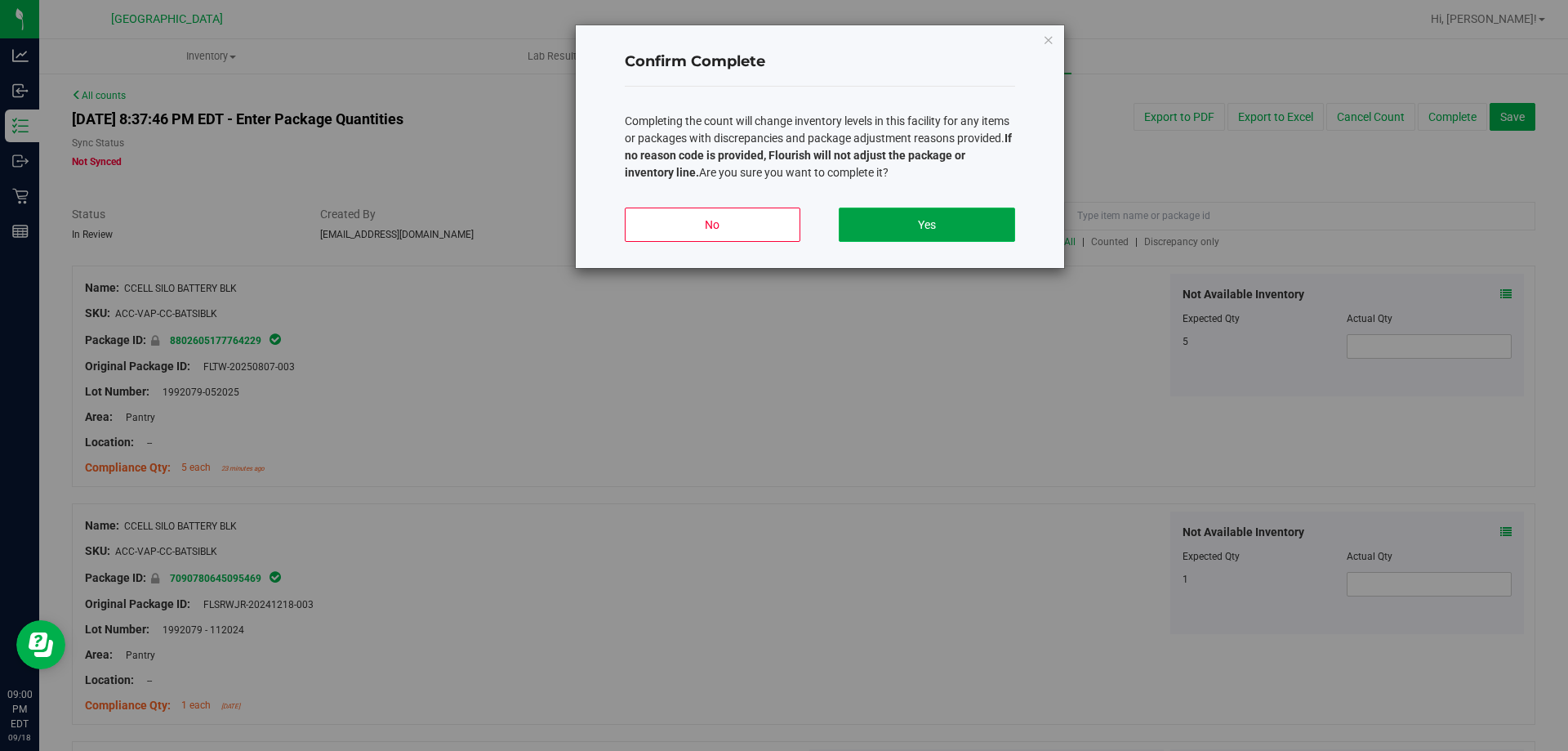
click at [782, 233] on button "Yes" at bounding box center [927, 224] width 176 height 35
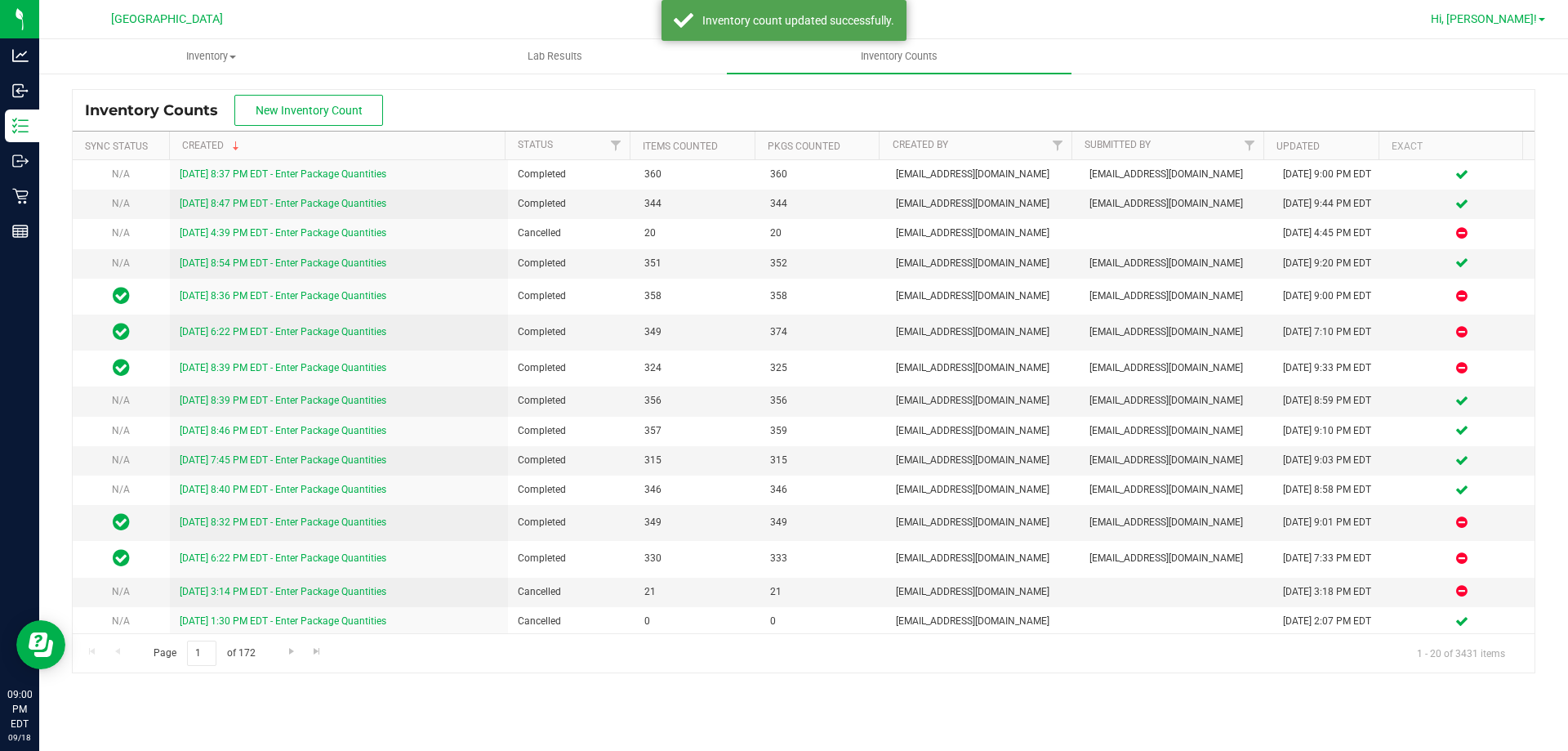
click at [782, 21] on span "Hi, [PERSON_NAME]!" at bounding box center [1484, 18] width 107 height 13
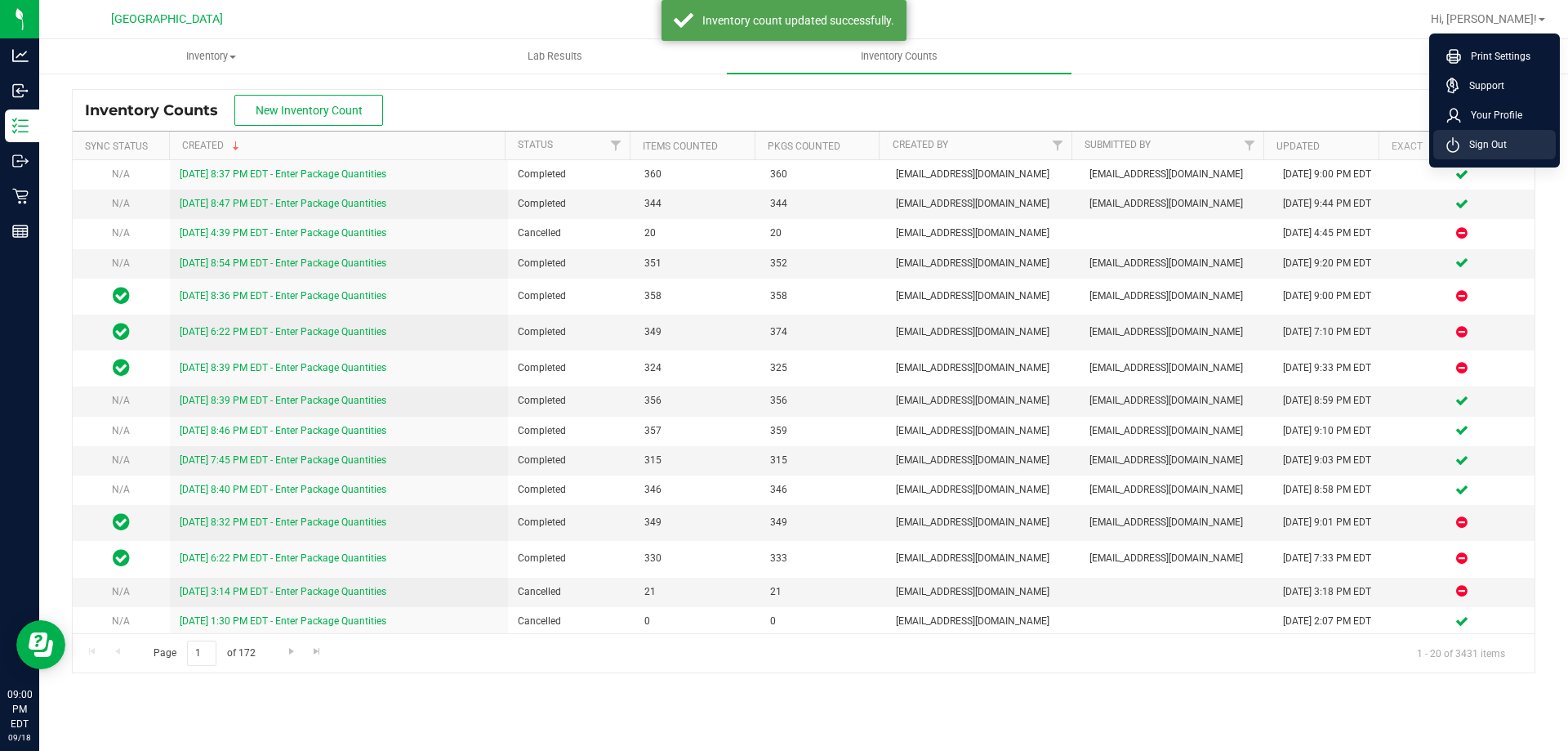
click at [782, 152] on span "Sign Out" at bounding box center [1483, 144] width 47 height 17
